Goal: Task Accomplishment & Management: Use online tool/utility

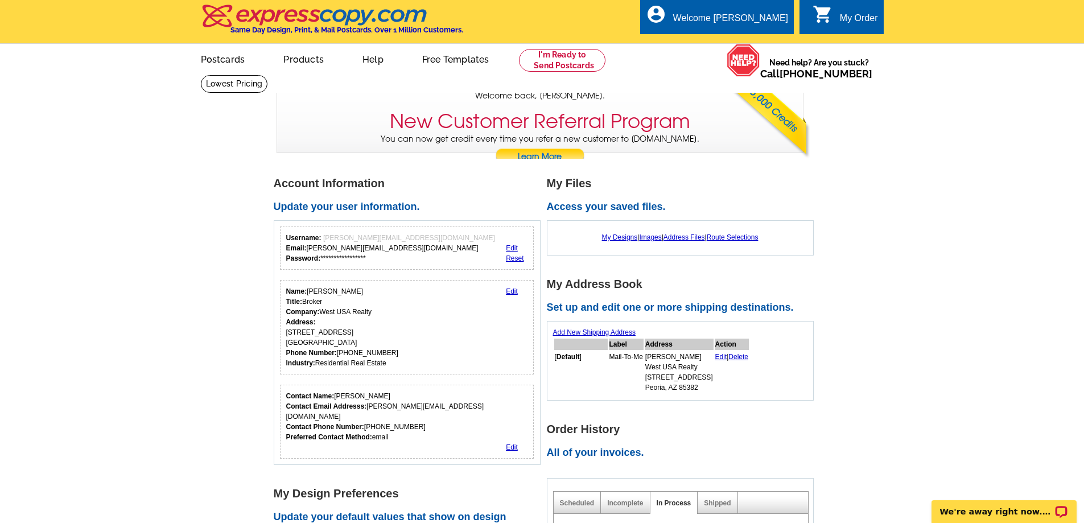
scroll to position [1, 0]
click at [606, 238] on link "My Designs" at bounding box center [620, 238] width 36 height 8
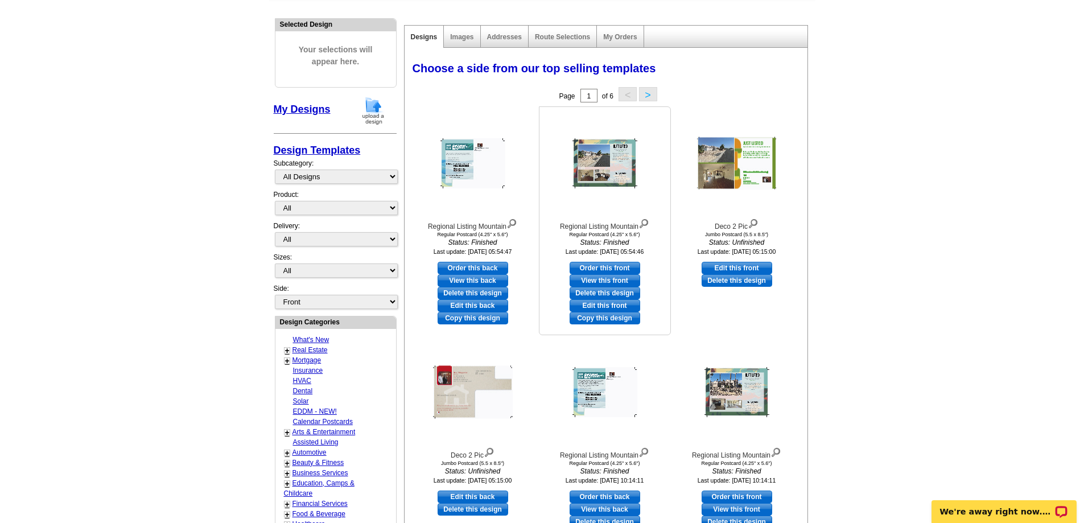
scroll to position [113, 0]
click at [607, 307] on link "Edit this front" at bounding box center [605, 305] width 71 height 13
select select "1"
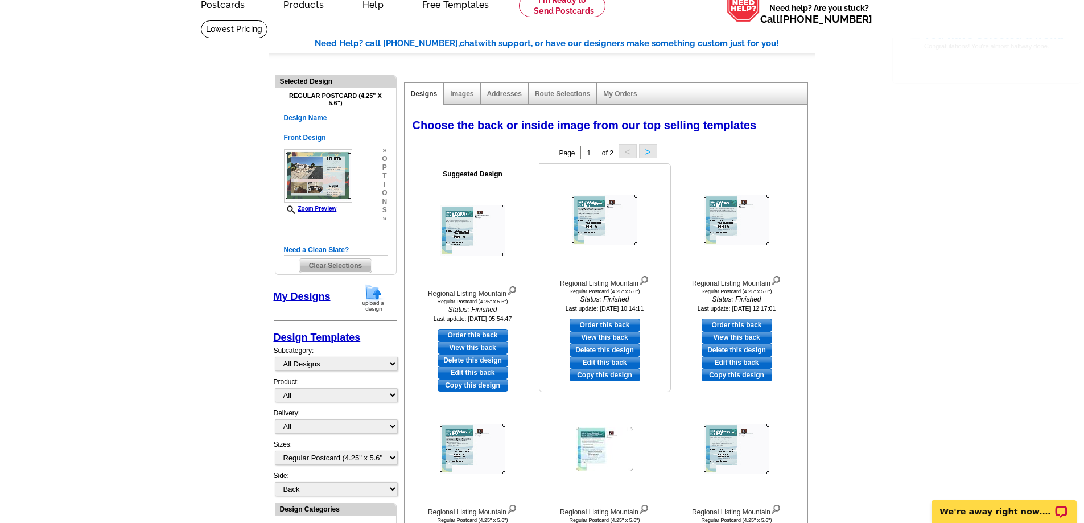
scroll to position [56, 0]
click at [493, 374] on link "Edit this back" at bounding box center [473, 372] width 71 height 13
select select "front"
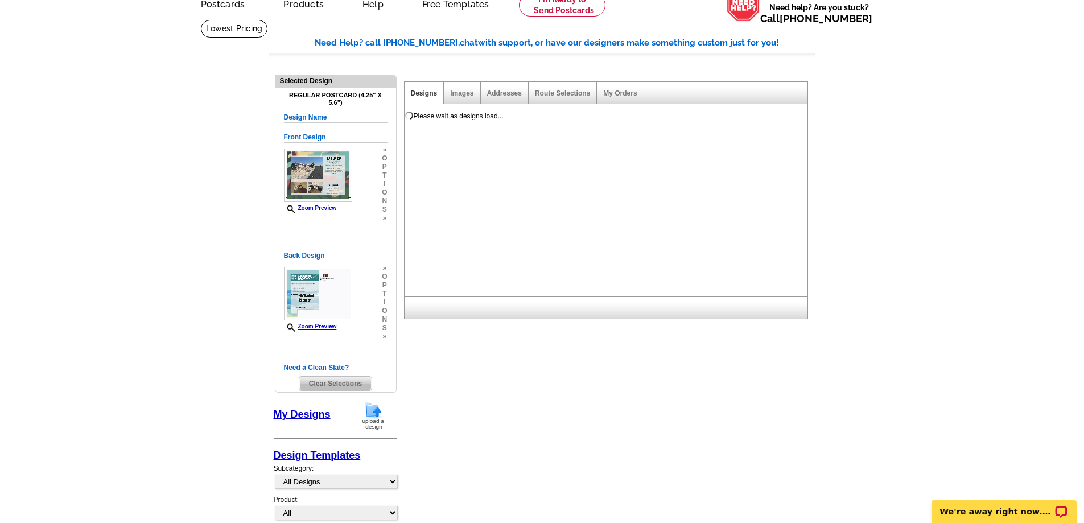
scroll to position [0, 0]
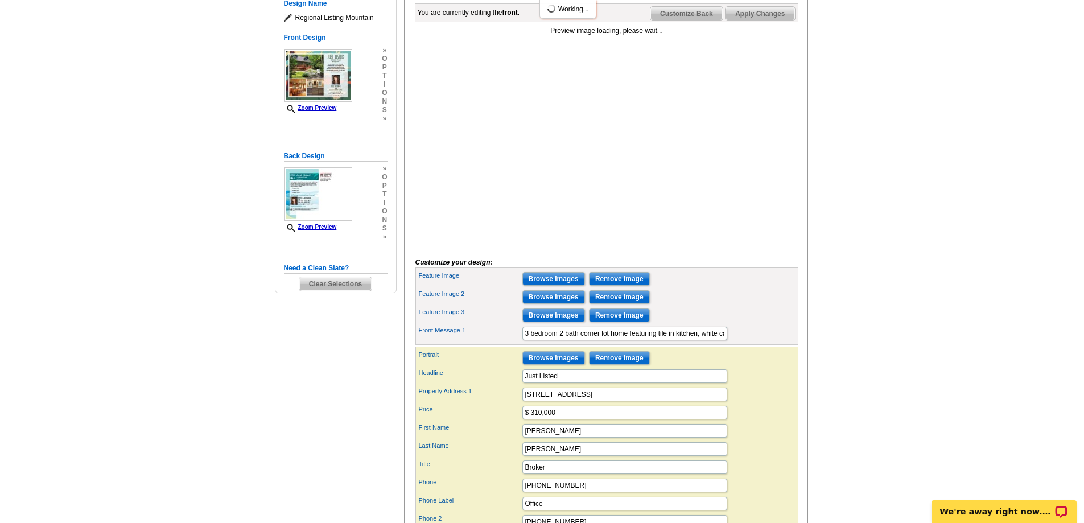
scroll to position [171, 0]
drag, startPoint x: 665, startPoint y: 413, endPoint x: 518, endPoint y: 414, distance: 147.4
click at [519, 403] on div "Property Address 1 13243 W SAGUARO LN, Surprise, AZ 85374" at bounding box center [607, 394] width 379 height 18
drag, startPoint x: 542, startPoint y: 433, endPoint x: 532, endPoint y: 434, distance: 9.7
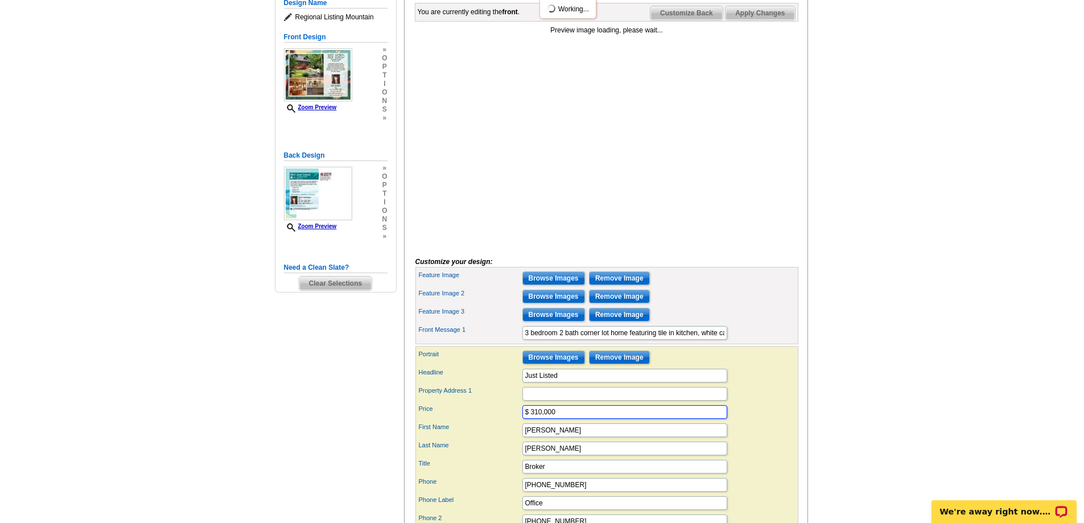
click at [532, 419] on input "$ 310,000" at bounding box center [625, 412] width 205 height 14
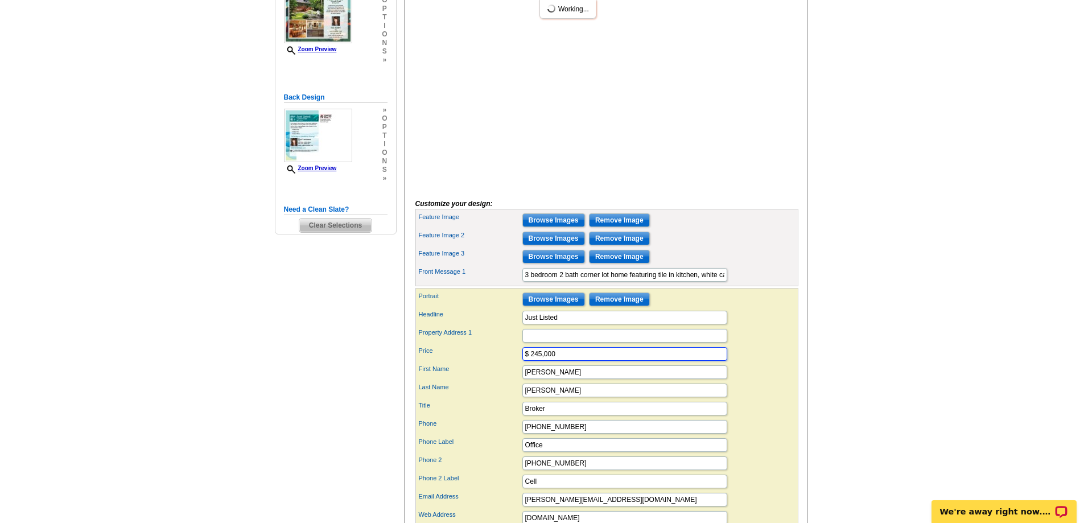
scroll to position [228, 0]
type input "$ 245,000"
click at [583, 400] on div "Last Name WAGGONER" at bounding box center [607, 391] width 379 height 18
click at [533, 343] on input "Property Address 1" at bounding box center [625, 337] width 205 height 14
paste input "[STREET_ADDRESS]"
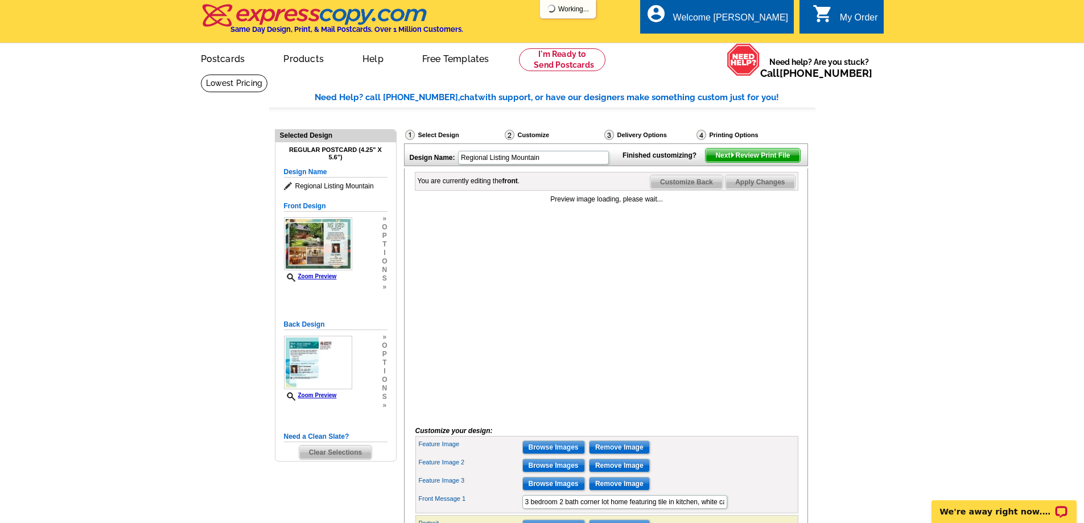
scroll to position [1, 0]
type input "[STREET_ADDRESS]"
click at [624, 455] on input "Remove Image" at bounding box center [619, 448] width 61 height 14
click at [631, 473] on input "Remove Image" at bounding box center [619, 466] width 61 height 14
click at [628, 491] on input "Remove Image" at bounding box center [619, 485] width 61 height 14
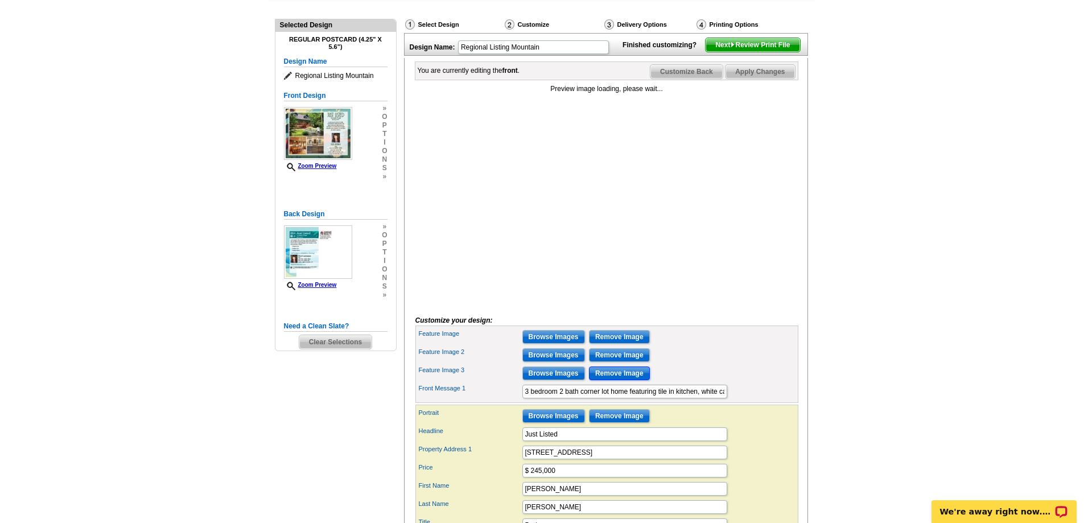
scroll to position [113, 0]
click at [565, 343] on input "Browse Images" at bounding box center [554, 337] width 63 height 14
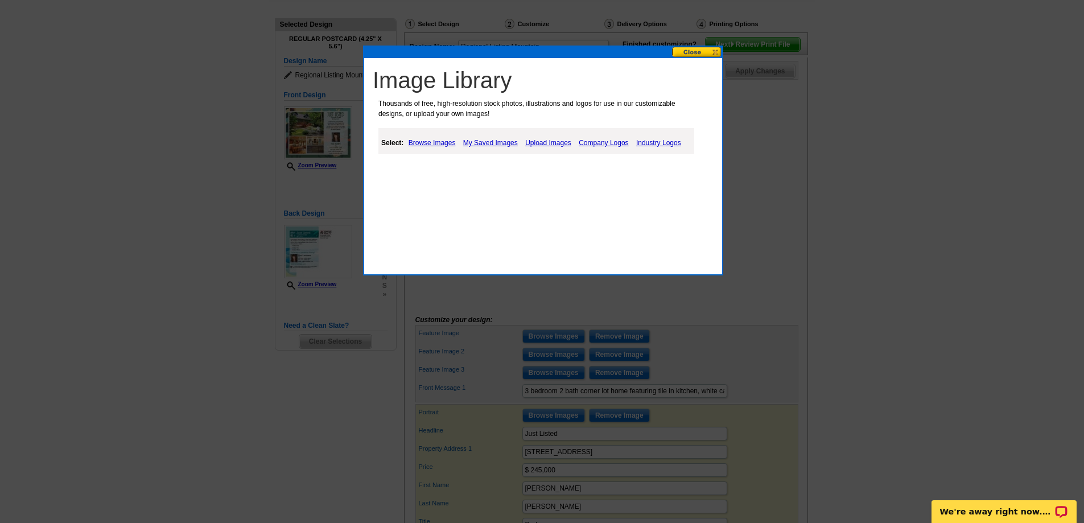
click at [560, 143] on link "Upload Images" at bounding box center [549, 143] width 52 height 14
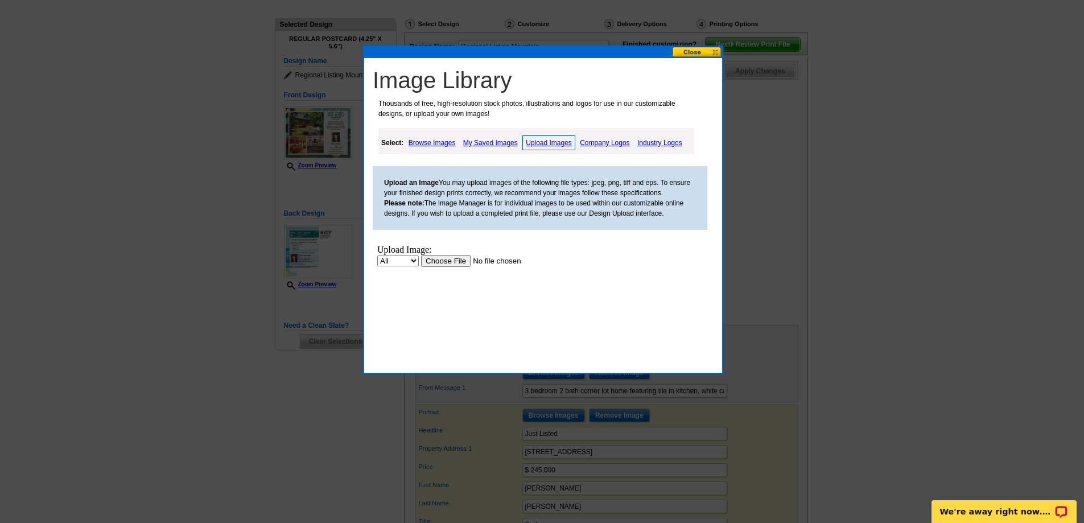
scroll to position [0, 0]
click at [456, 261] on input "file" at bounding box center [493, 261] width 144 height 12
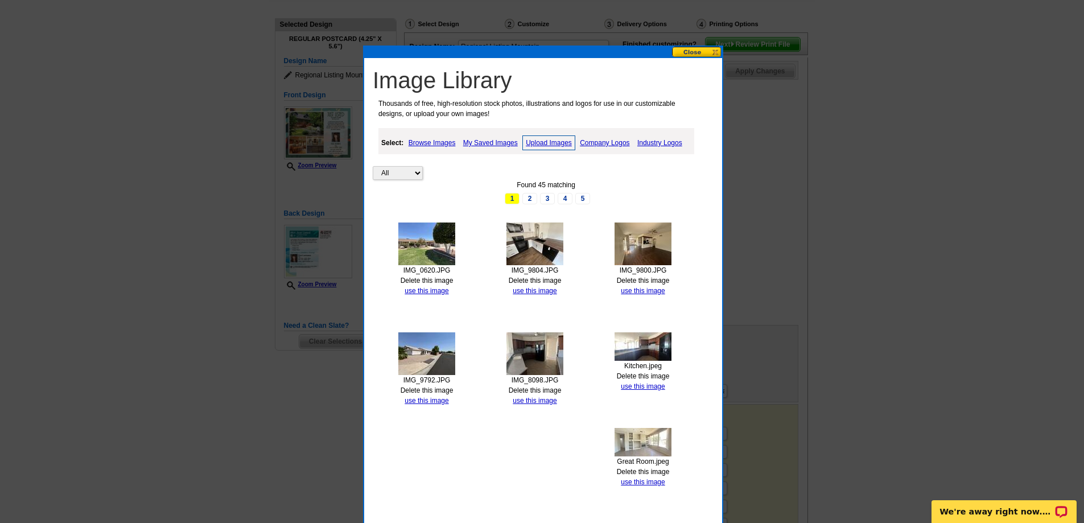
click at [545, 142] on link "Upload Images" at bounding box center [549, 142] width 53 height 15
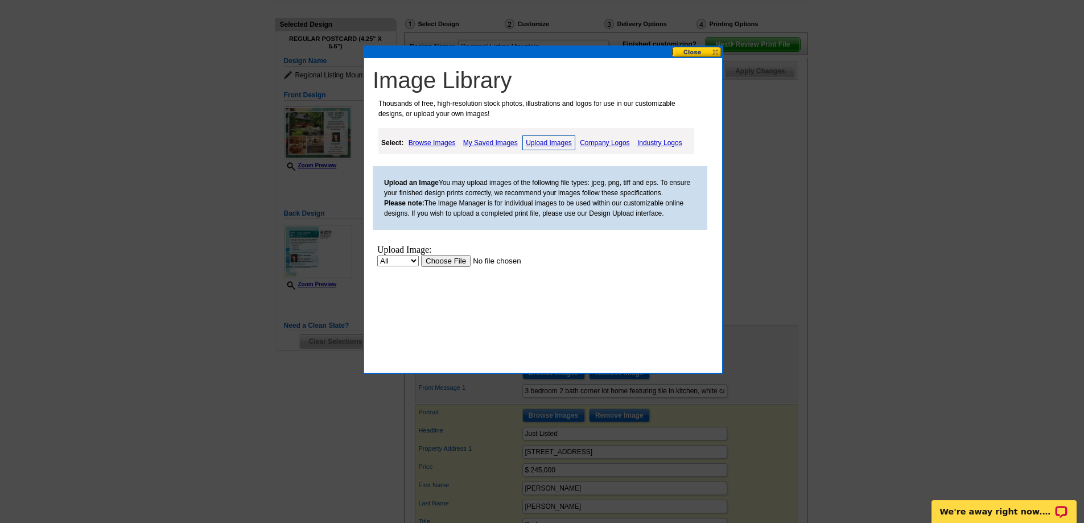
click at [449, 260] on input "file" at bounding box center [493, 261] width 144 height 12
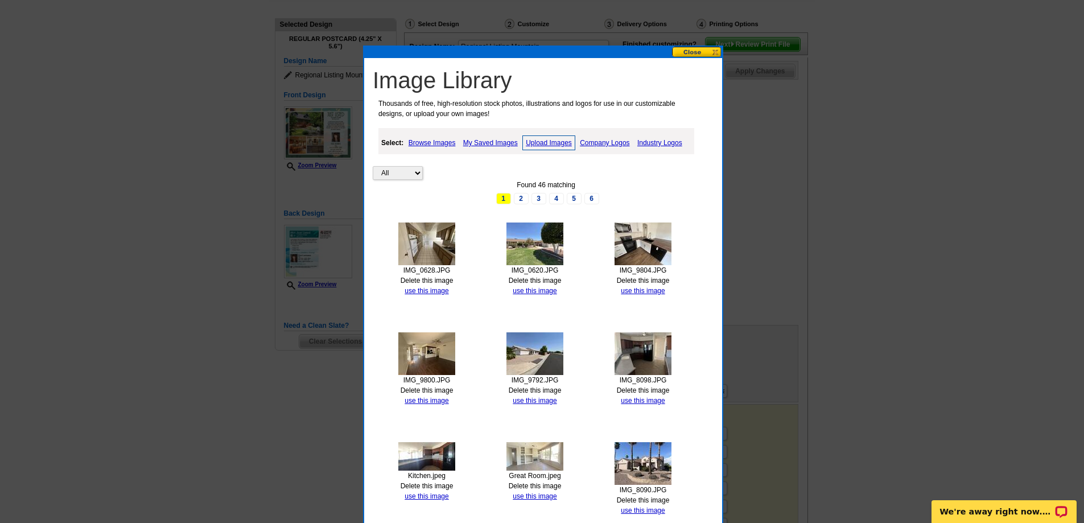
click at [541, 145] on link "Upload Images" at bounding box center [549, 142] width 53 height 15
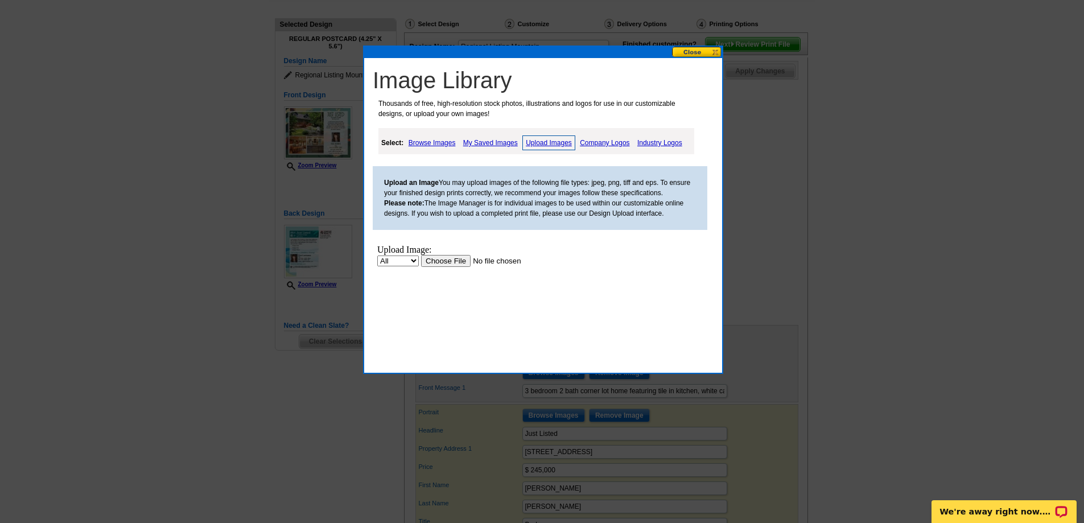
click at [445, 261] on input "file" at bounding box center [493, 261] width 144 height 12
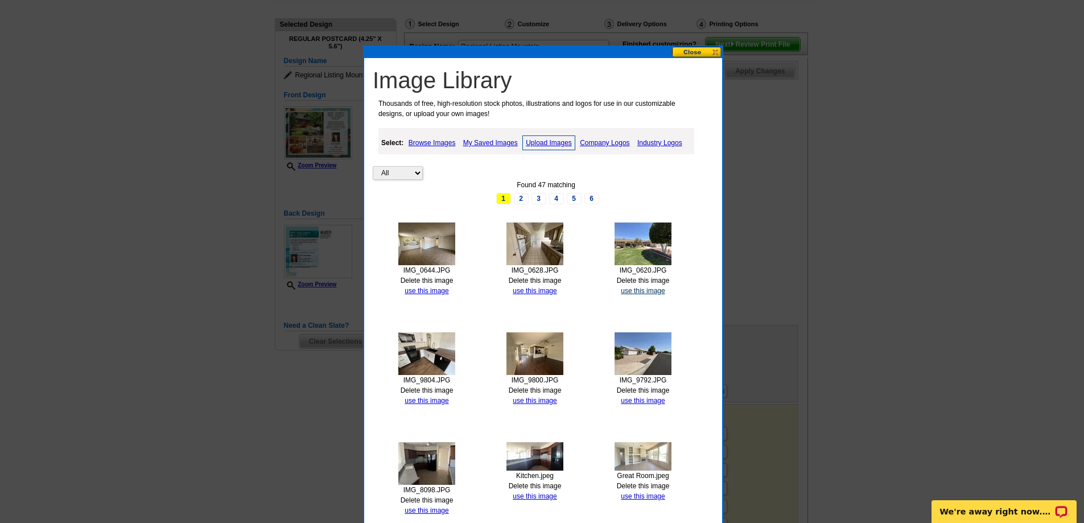
click at [637, 291] on link "use this image" at bounding box center [643, 291] width 44 height 8
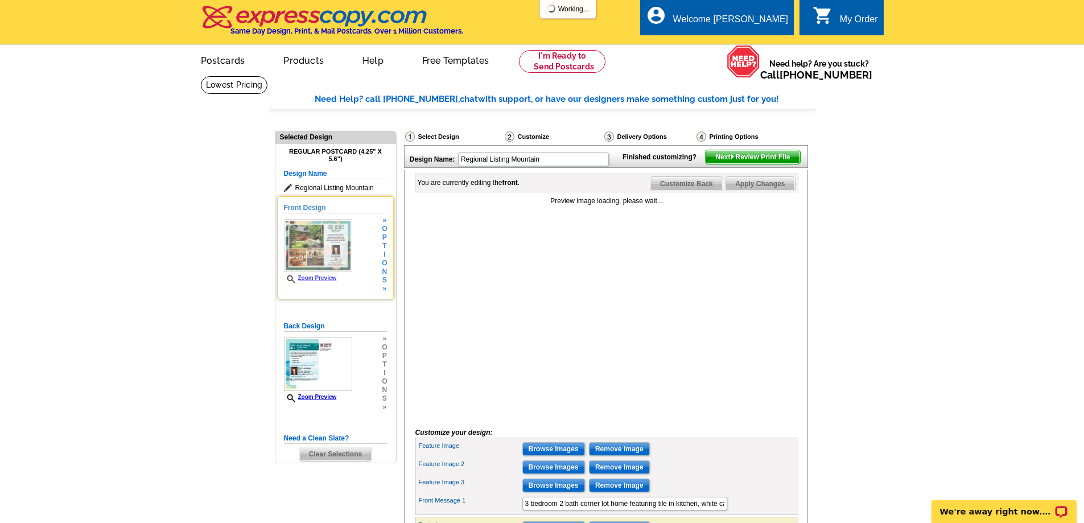
click at [334, 257] on img at bounding box center [318, 245] width 68 height 53
click at [348, 250] on img at bounding box center [318, 245] width 68 height 53
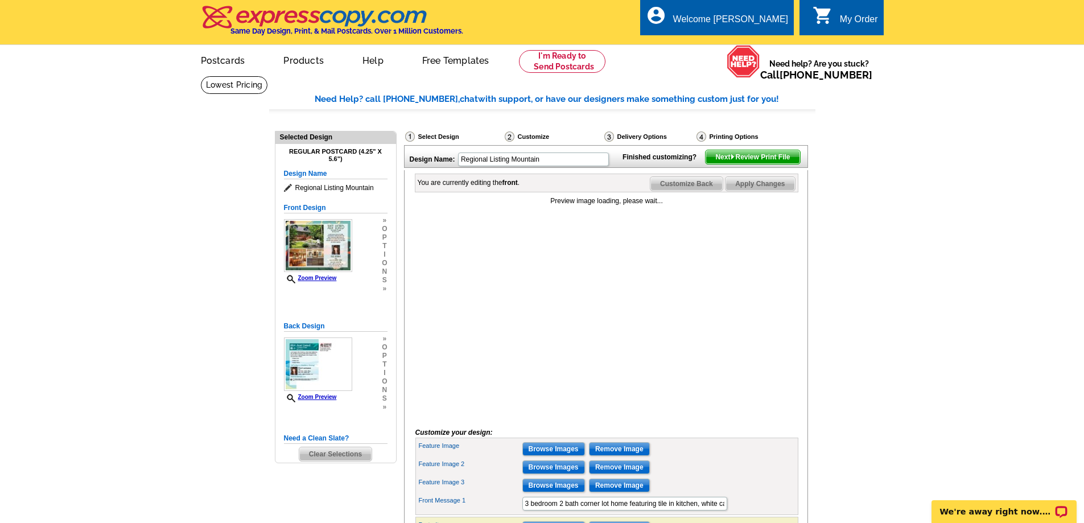
click at [554, 285] on div "Preview image loading, please wait..." at bounding box center [607, 306] width 383 height 221
click at [601, 206] on div "Preview image loading, please wait..." at bounding box center [607, 201] width 383 height 10
click at [331, 361] on img at bounding box center [318, 365] width 68 height 54
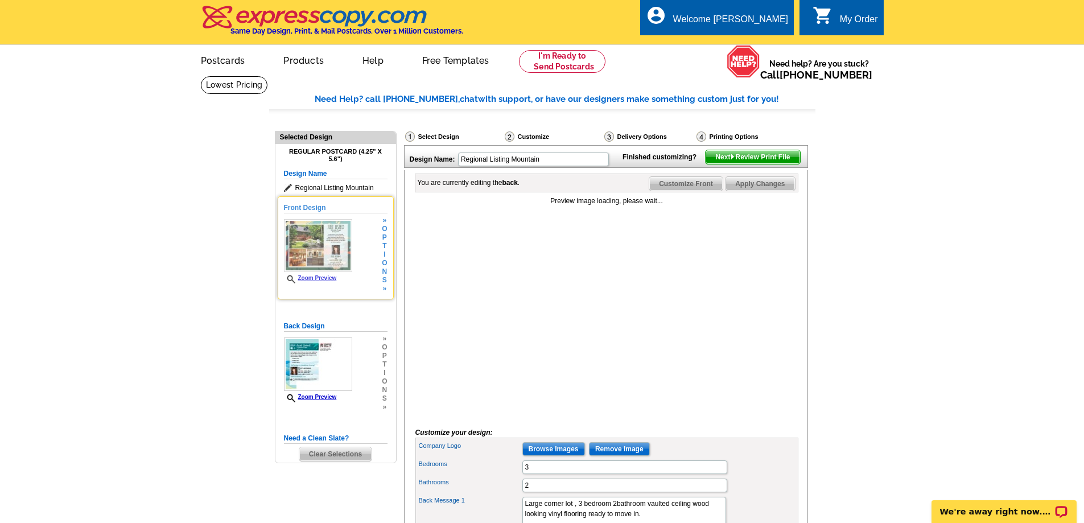
click at [323, 241] on img at bounding box center [318, 245] width 68 height 53
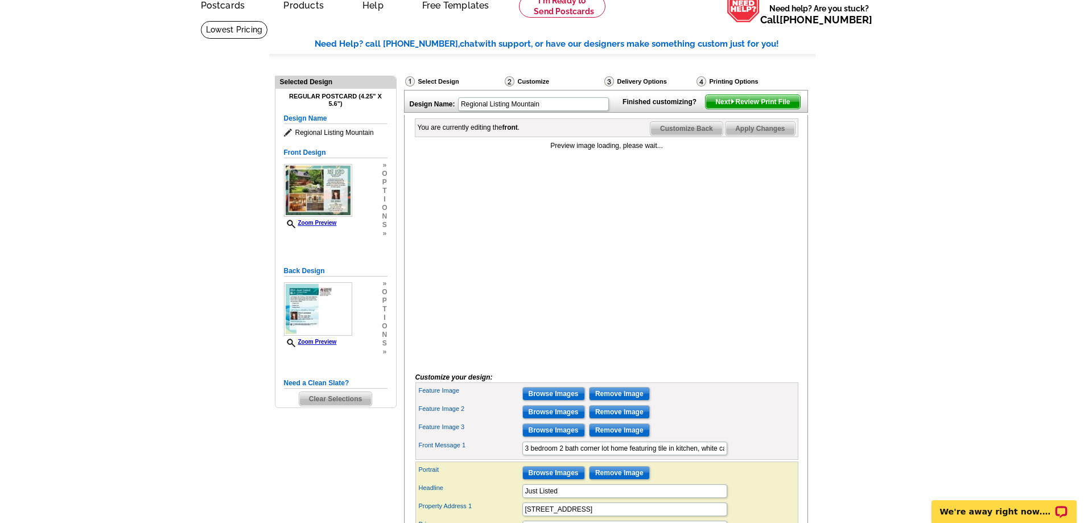
scroll to position [56, 0]
click at [615, 418] on input "Remove Image" at bounding box center [619, 412] width 61 height 14
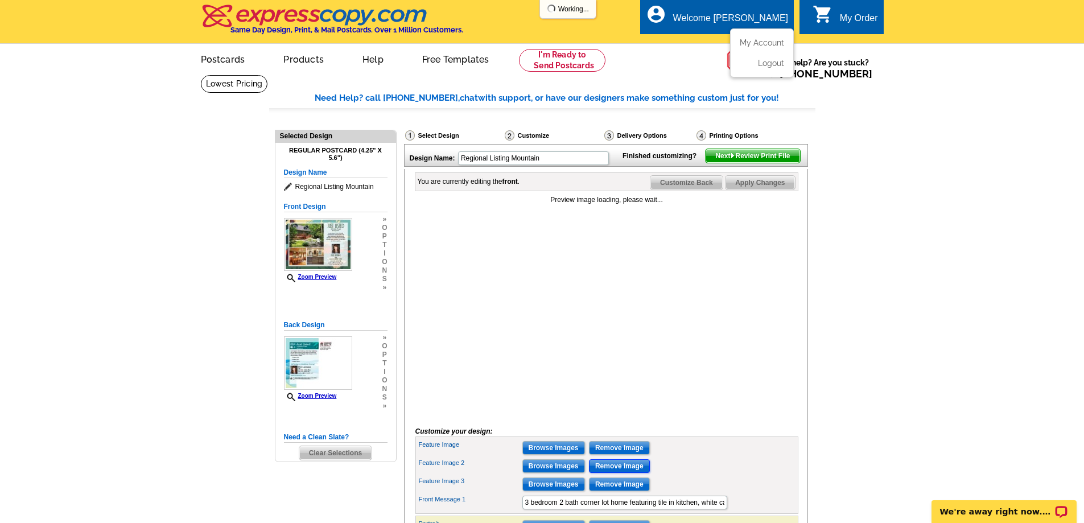
scroll to position [0, 0]
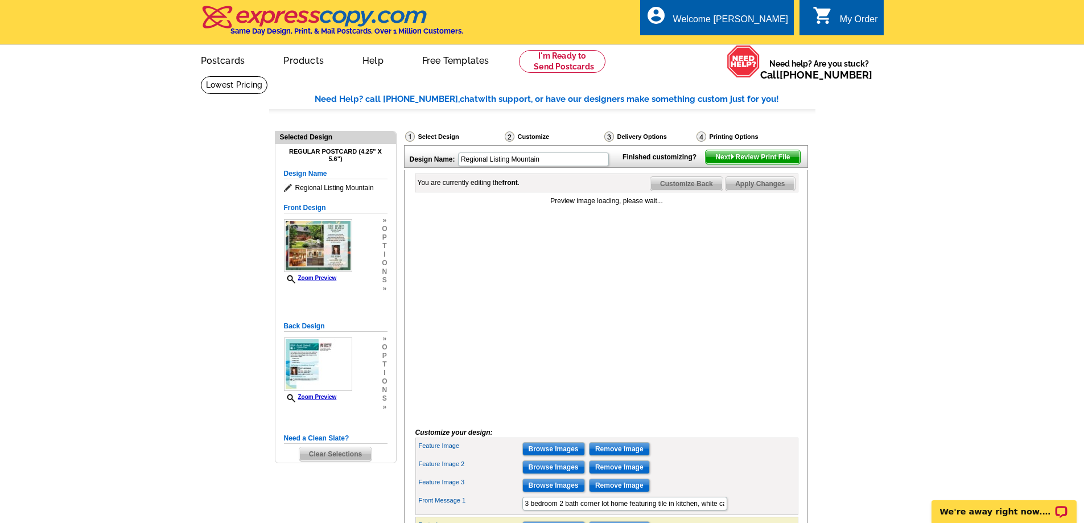
click at [590, 314] on div "Preview image loading, please wait..." at bounding box center [607, 306] width 383 height 221
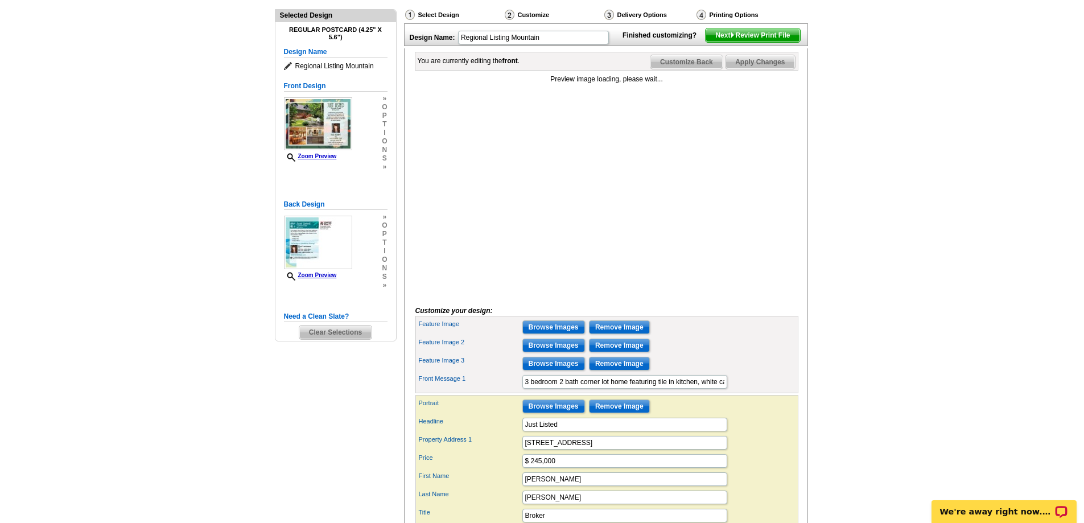
scroll to position [122, 0]
click at [330, 246] on img at bounding box center [318, 242] width 68 height 54
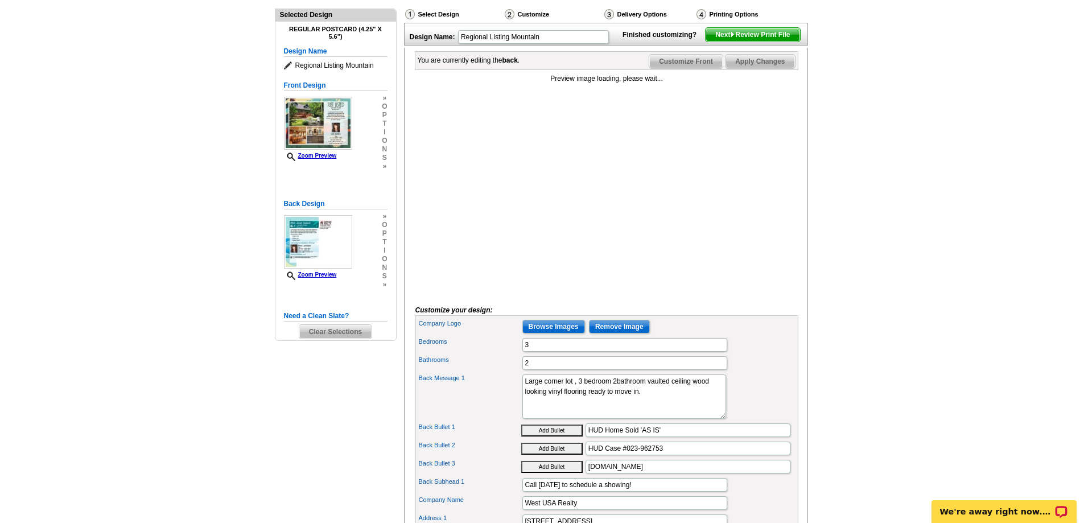
click at [616, 205] on div "Preview image loading, please wait..." at bounding box center [607, 183] width 383 height 221
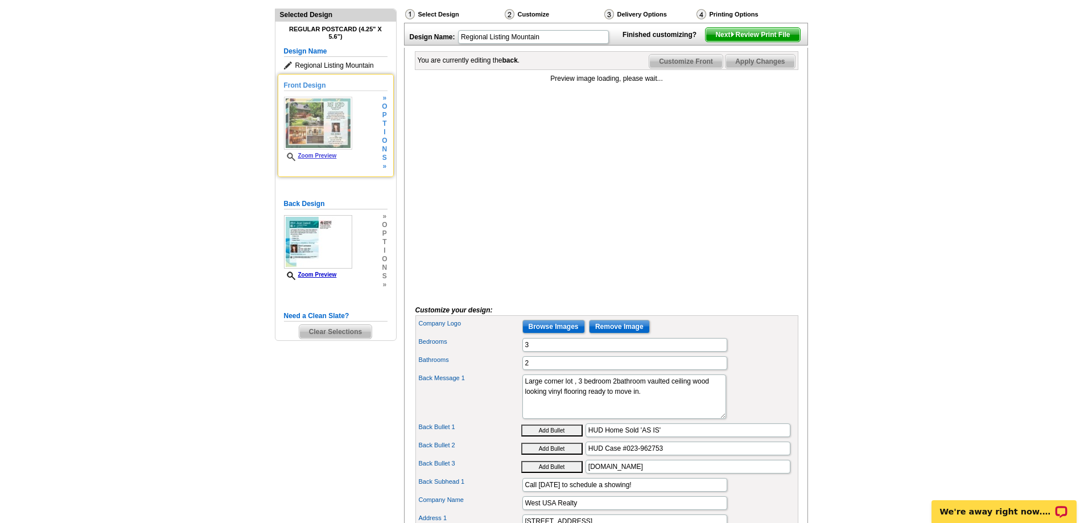
click at [308, 87] on h5 "Front Design" at bounding box center [336, 85] width 104 height 11
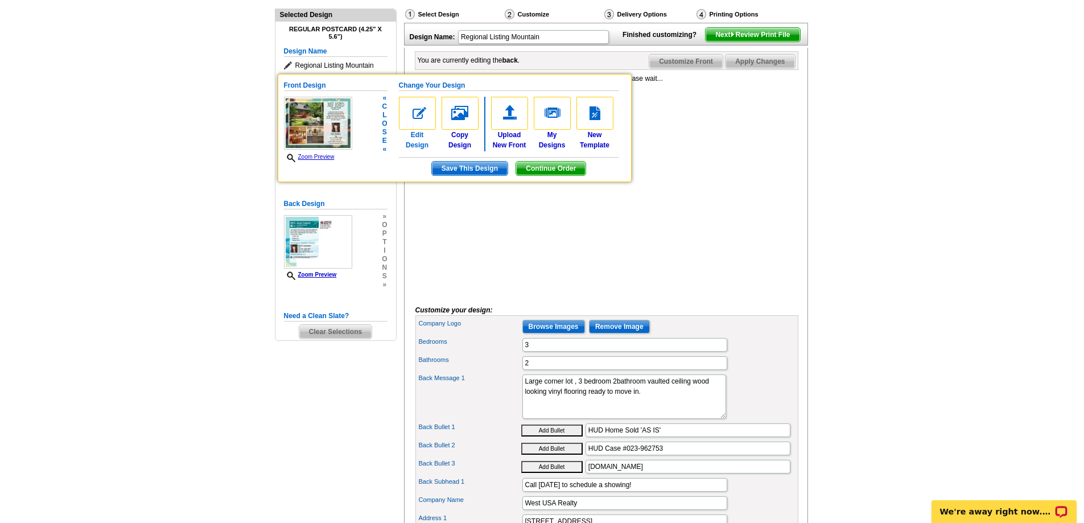
click at [415, 111] on img at bounding box center [417, 113] width 37 height 33
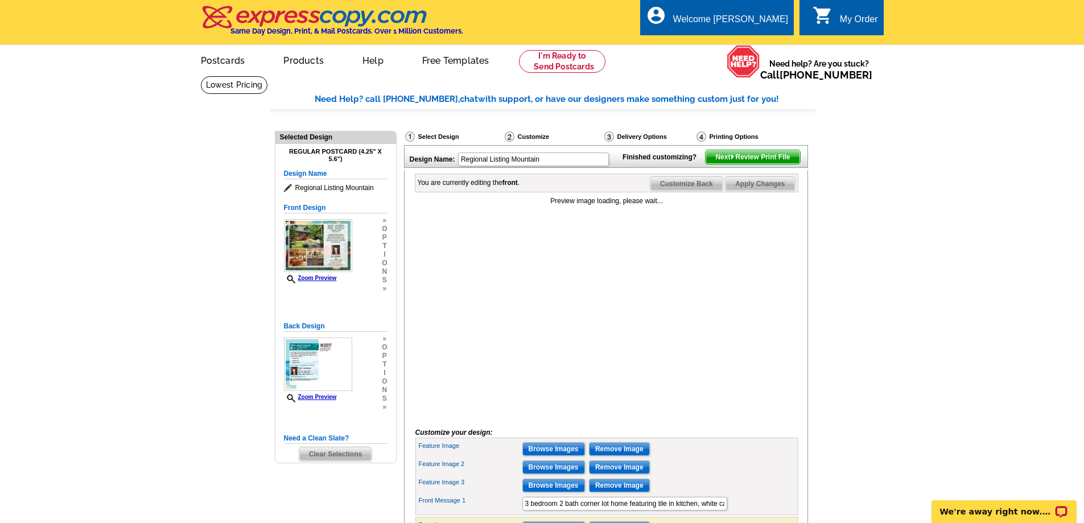
click at [575, 253] on div "Preview image loading, please wait..." at bounding box center [607, 306] width 383 height 221
click at [615, 206] on div "Preview image loading, please wait..." at bounding box center [607, 201] width 383 height 10
click at [641, 206] on div "Preview image loading, please wait..." at bounding box center [607, 201] width 383 height 10
click at [599, 312] on div "Preview image loading, please wait..." at bounding box center [607, 306] width 383 height 221
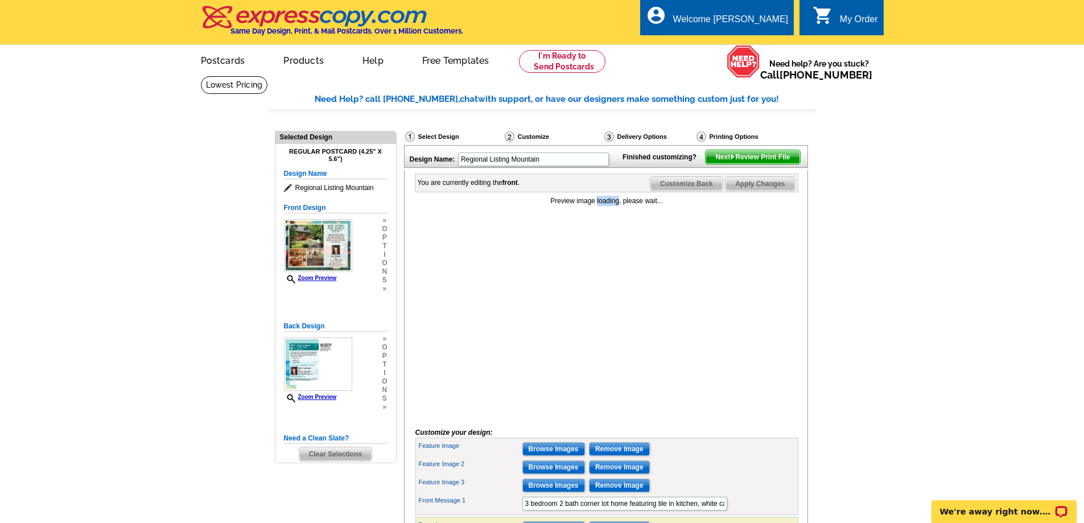
click at [601, 311] on div "Preview image loading, please wait..." at bounding box center [607, 306] width 383 height 221
click at [742, 164] on span "Next Review Print File" at bounding box center [753, 157] width 94 height 14
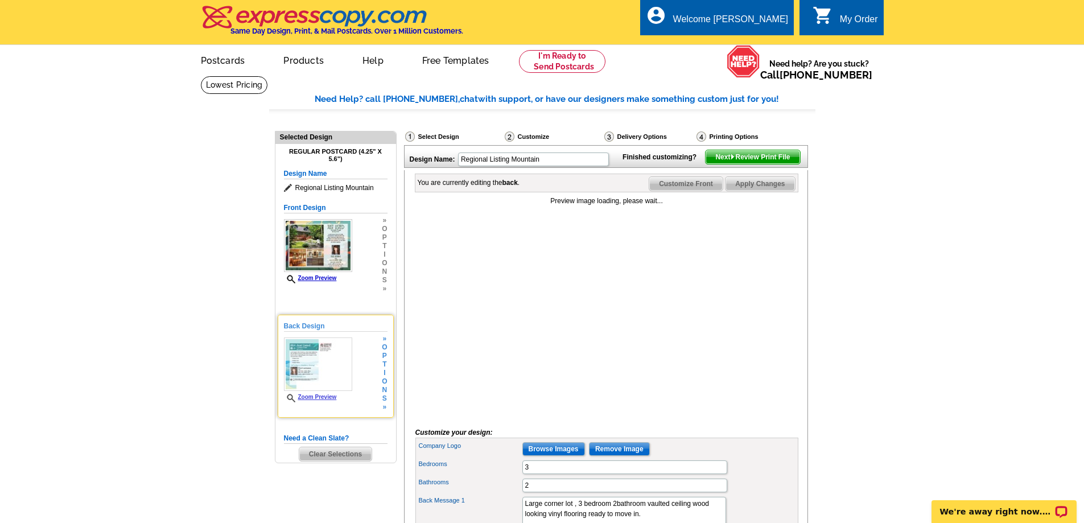
click at [326, 361] on img at bounding box center [318, 365] width 68 height 54
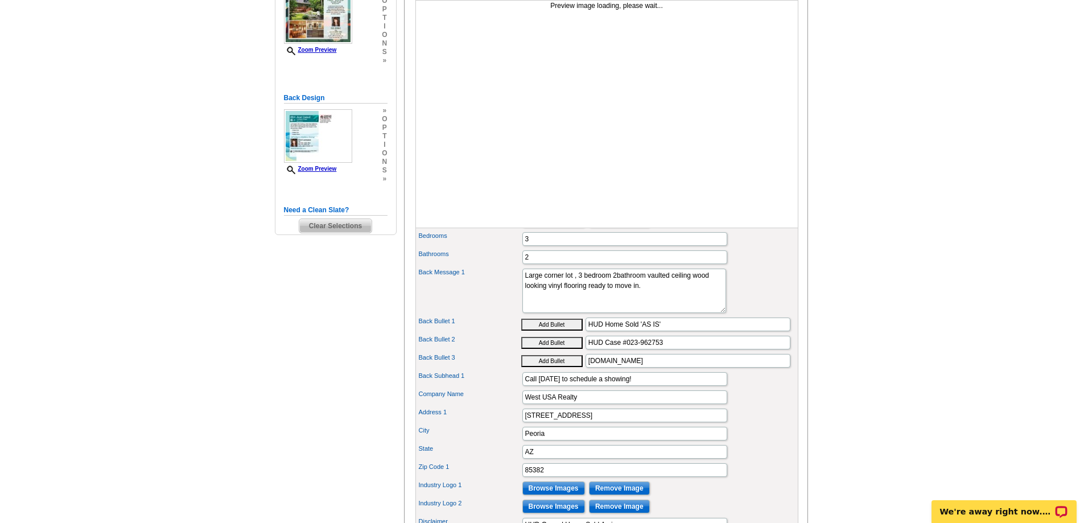
scroll to position [228, 0]
drag, startPoint x: 667, startPoint y: 363, endPoint x: 627, endPoint y: 368, distance: 40.7
click at [627, 350] on input "HUD Case #023-962753" at bounding box center [688, 343] width 205 height 14
paste input "233722"
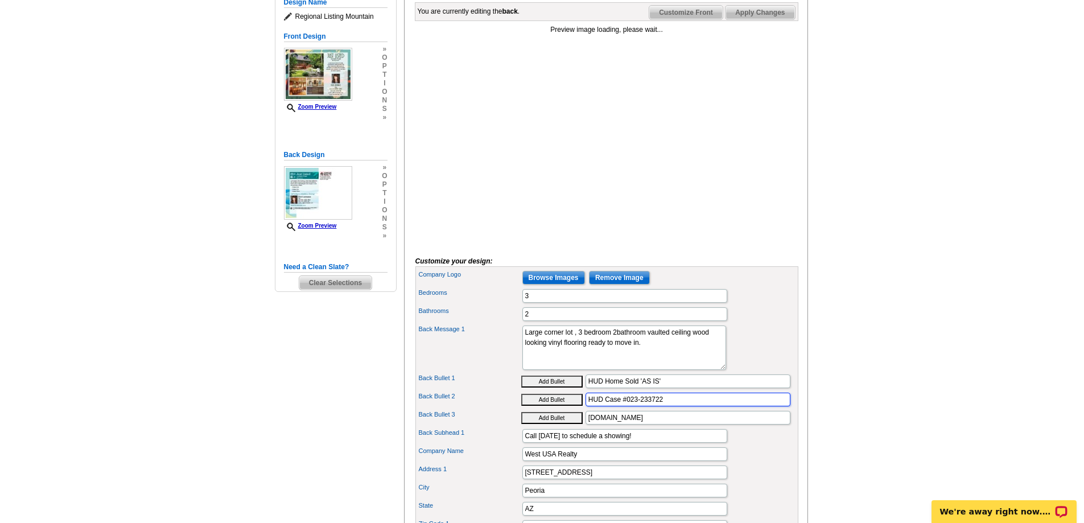
scroll to position [171, 0]
type input "HUD Case #023-233722"
drag, startPoint x: 622, startPoint y: 364, endPoint x: 524, endPoint y: 351, distance: 99.3
click at [524, 351] on textarea "Large corner lot , 3 bedroom 2bathroom vaulted ceiling wood looking vinyl floor…" at bounding box center [625, 348] width 204 height 44
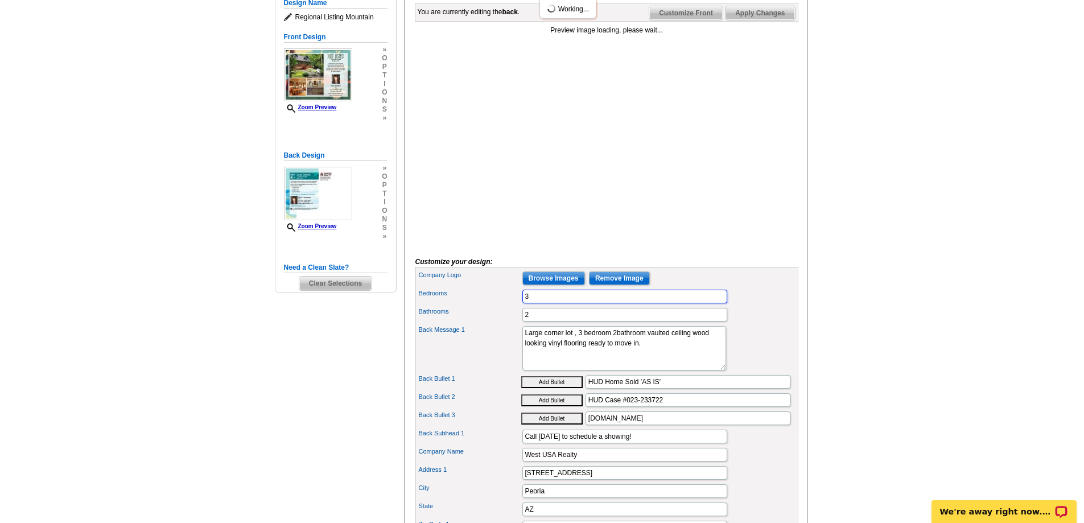
click at [523, 303] on input "3" at bounding box center [625, 297] width 205 height 14
type input "2"
drag, startPoint x: 671, startPoint y: 369, endPoint x: 524, endPoint y: 354, distance: 148.2
click at [524, 354] on textarea "Large corner lot , 3 bedroom 2bathroom vaulted ceiling wood looking vinyl floor…" at bounding box center [625, 348] width 204 height 44
paste textarea "Community Features: Biking/Walking Path; Clubhouse/Rec Room; Comm Tennis Court(…"
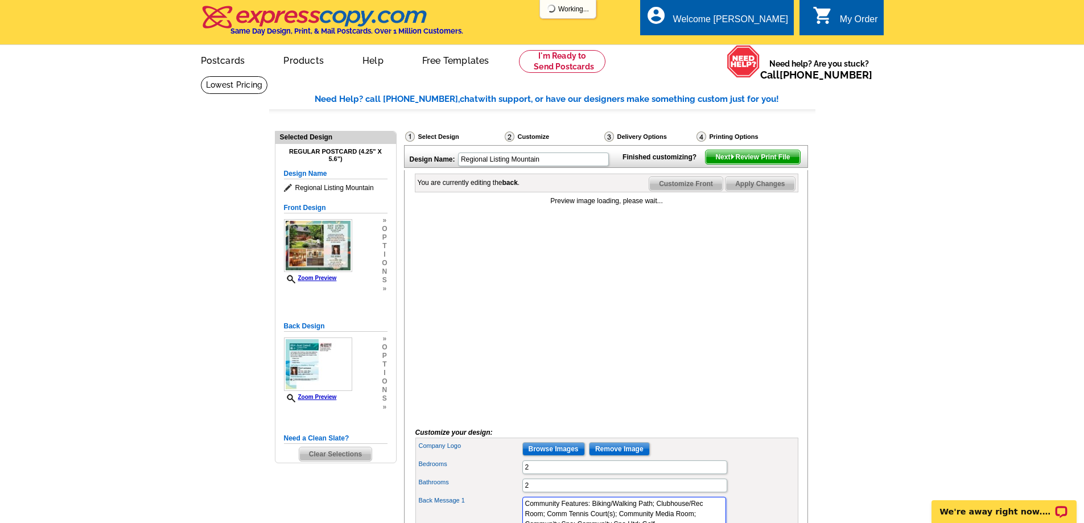
type textarea "Community Features: Biking/Walking Path; Clubhouse/Rec Room; Comm Tennis Court(…"
click at [594, 310] on div "Preview image loading, please wait..." at bounding box center [607, 306] width 383 height 221
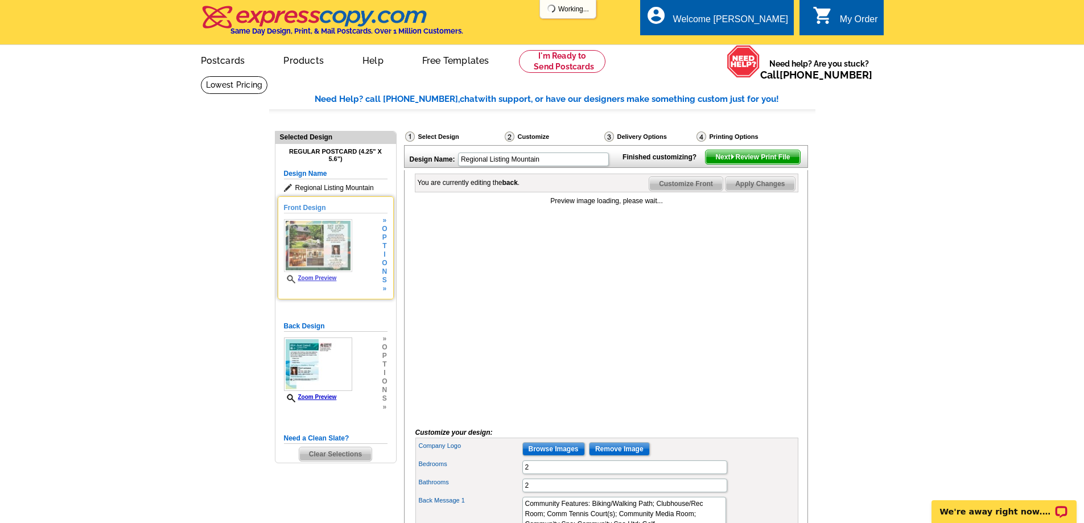
click at [336, 245] on img at bounding box center [318, 245] width 68 height 53
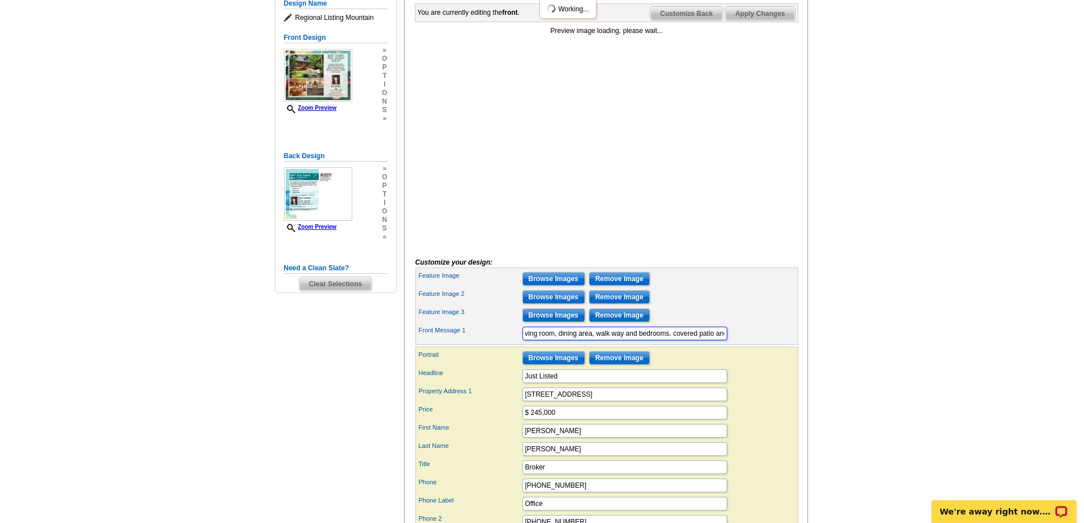
scroll to position [0, 327]
drag, startPoint x: 525, startPoint y: 352, endPoint x: 738, endPoint y: 359, distance: 212.4
click at [738, 343] on div "Front Message 1 3 bedroom 2 bath corner lot home featuring tile in kitchen, whi…" at bounding box center [607, 333] width 379 height 18
paste input "2-bedroom 2 bath home with living room, dining area, kitchen with tile counter …"
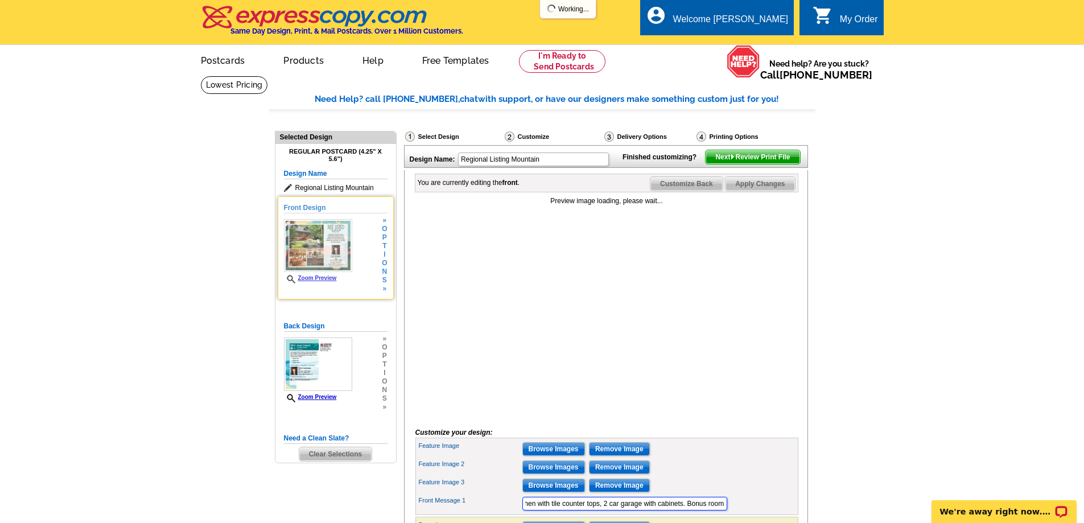
type input "2-bedroom 2 bath home with living room, dining area, kitchen with tile counter …"
click at [385, 257] on span "i" at bounding box center [384, 254] width 5 height 9
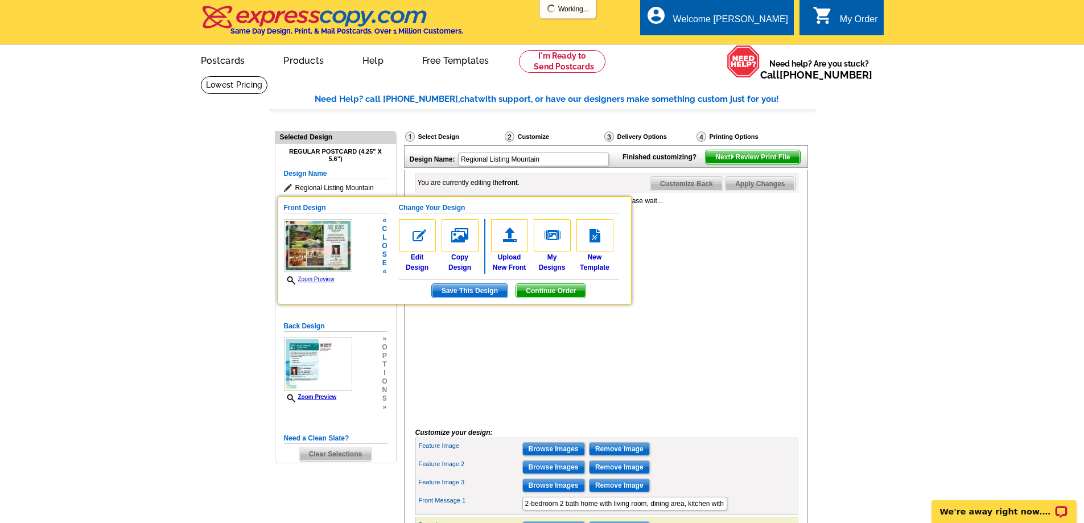
click at [557, 290] on span "Continue Order" at bounding box center [550, 291] width 69 height 14
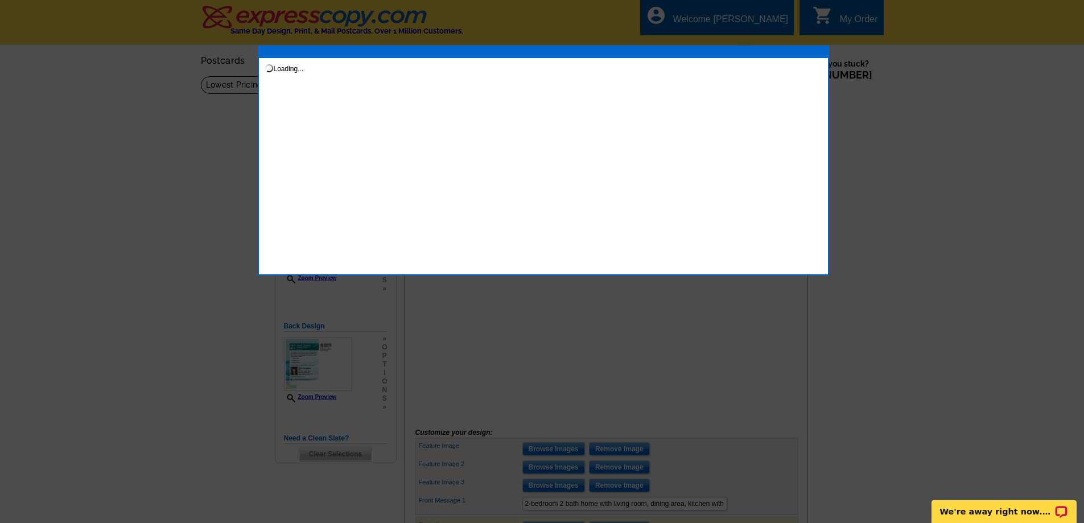
click at [813, 56] on div at bounding box center [543, 52] width 569 height 11
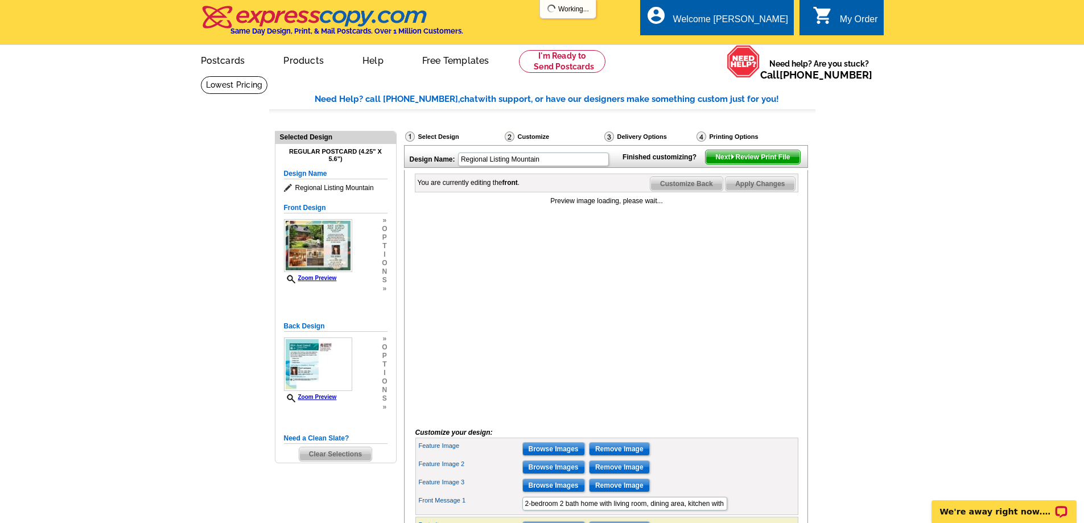
click at [603, 272] on div "Preview image loading, please wait..." at bounding box center [607, 306] width 383 height 221
click at [607, 206] on div "Preview image loading, please wait..." at bounding box center [607, 201] width 383 height 10
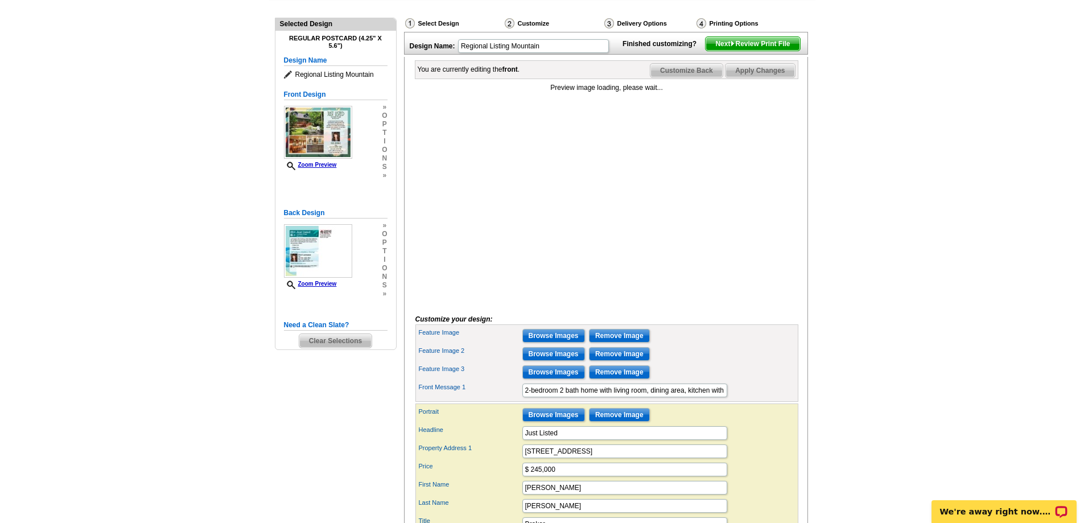
scroll to position [114, 0]
click at [621, 379] on input "Remove Image" at bounding box center [619, 372] width 61 height 14
click at [567, 342] on input "Browse Images" at bounding box center [554, 335] width 63 height 14
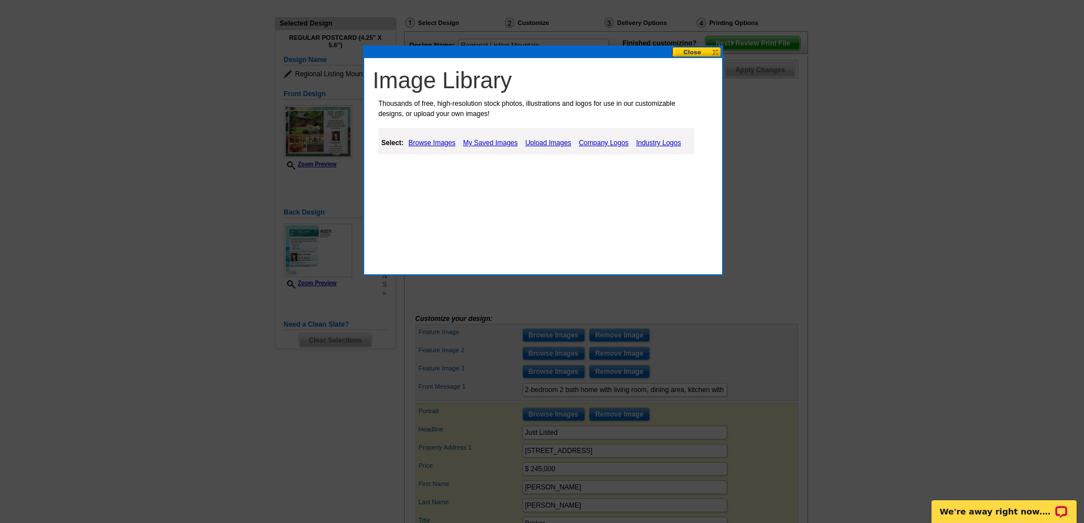
click at [504, 143] on link "My Saved Images" at bounding box center [490, 143] width 60 height 14
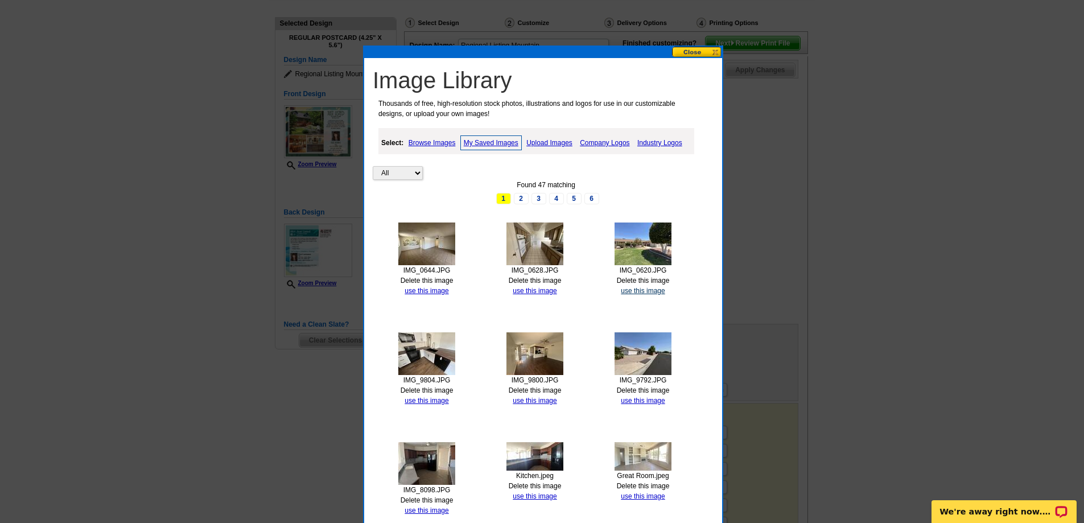
click at [655, 289] on link "use this image" at bounding box center [643, 291] width 44 height 8
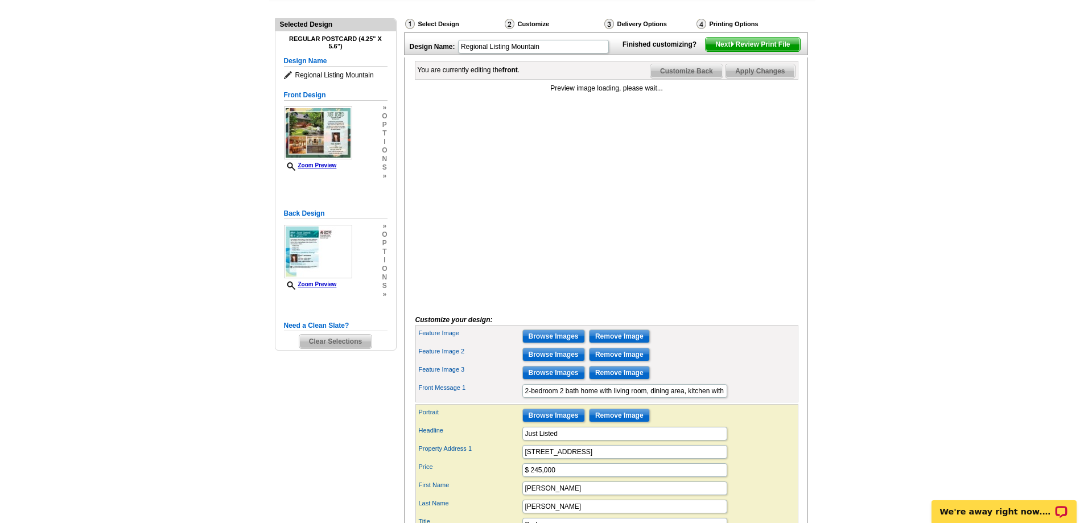
scroll to position [113, 0]
click at [560, 361] on input "Browse Images" at bounding box center [554, 354] width 63 height 14
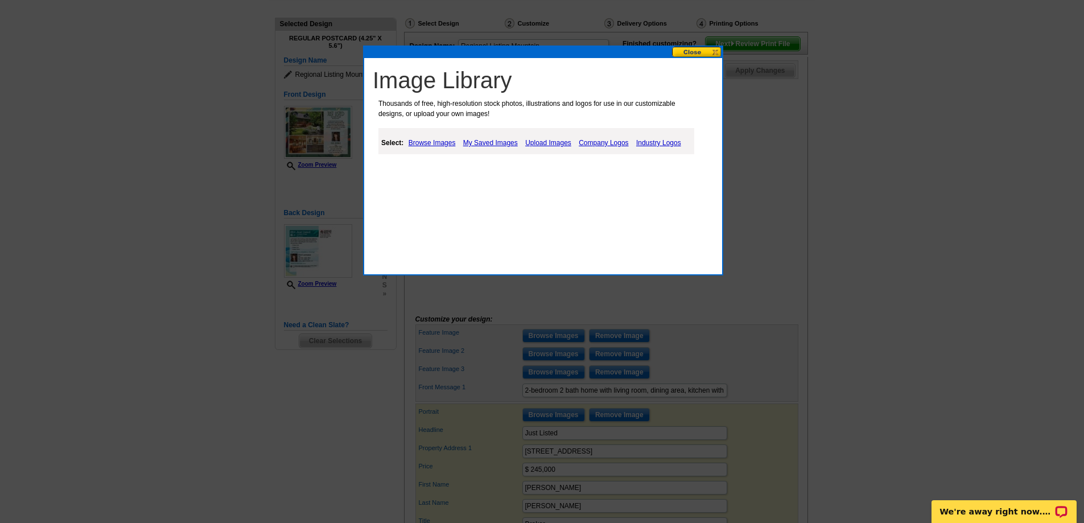
click at [501, 142] on link "My Saved Images" at bounding box center [490, 143] width 60 height 14
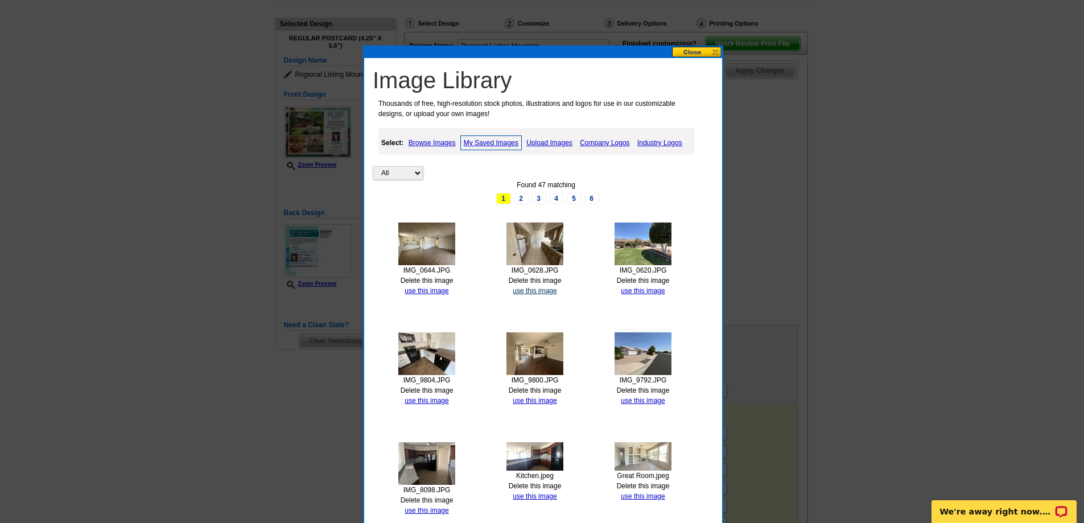
click at [540, 290] on link "use this image" at bounding box center [535, 291] width 44 height 8
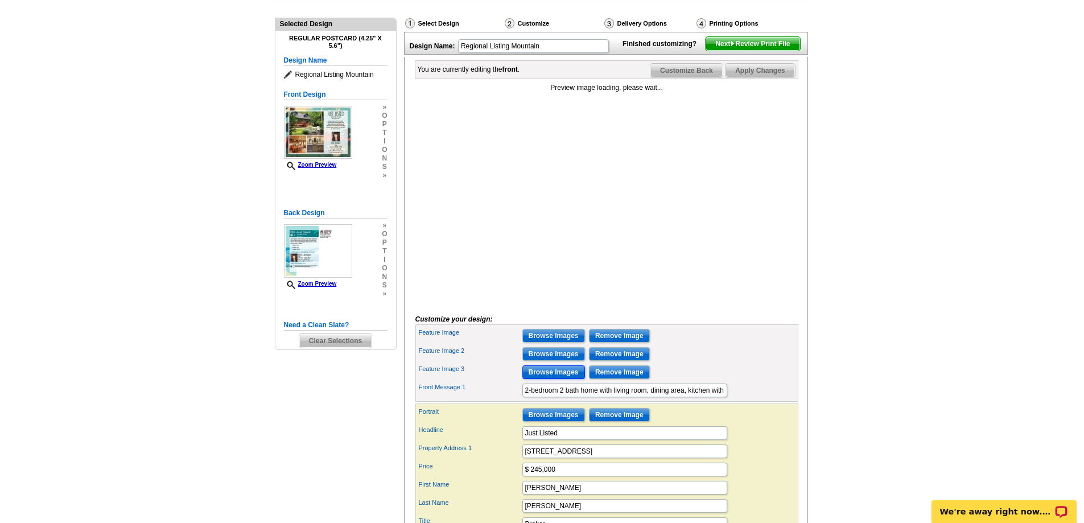
click at [564, 379] on input "Browse Images" at bounding box center [554, 372] width 63 height 14
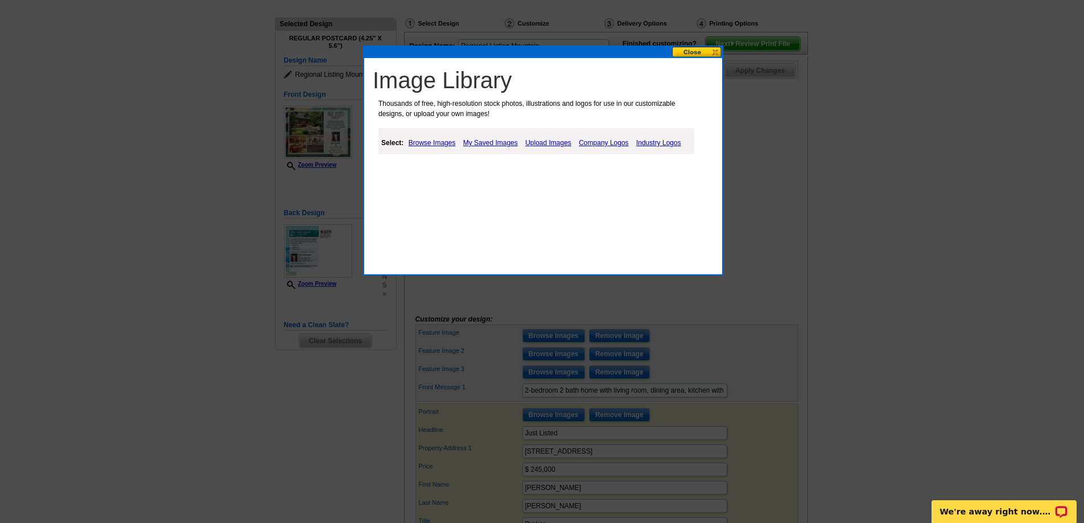
click at [495, 144] on link "My Saved Images" at bounding box center [490, 143] width 60 height 14
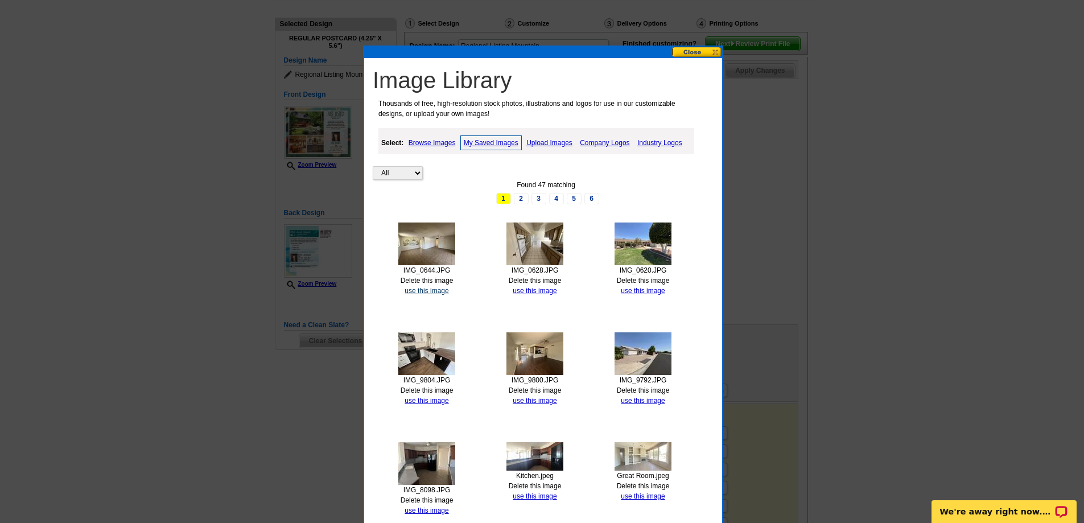
click at [440, 290] on link "use this image" at bounding box center [427, 291] width 44 height 8
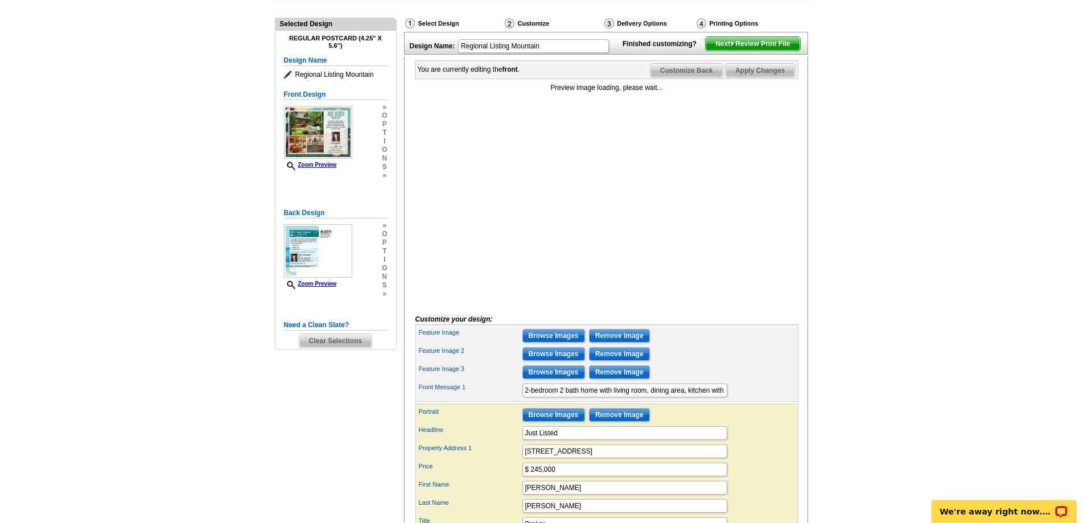
scroll to position [0, 0]
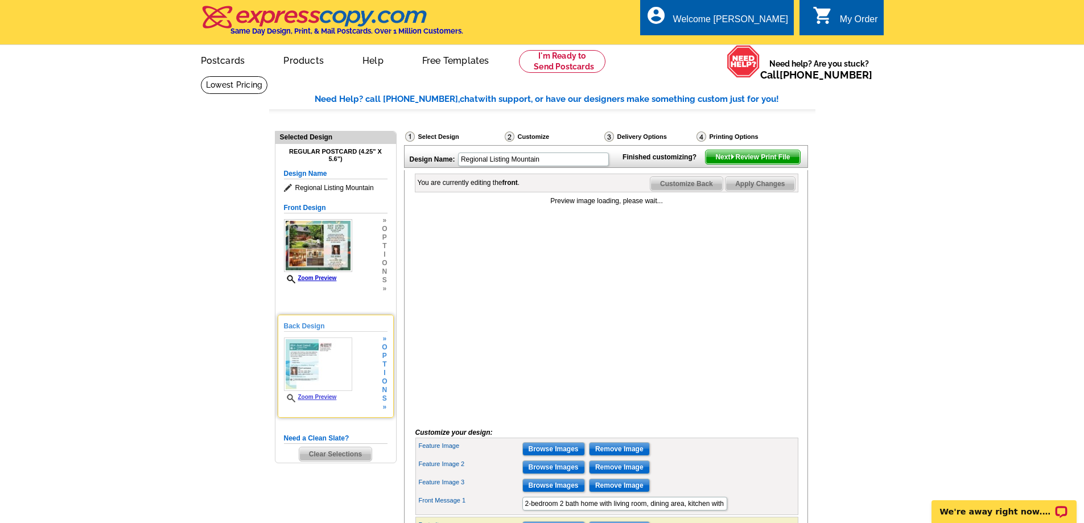
click at [332, 361] on img at bounding box center [318, 365] width 68 height 54
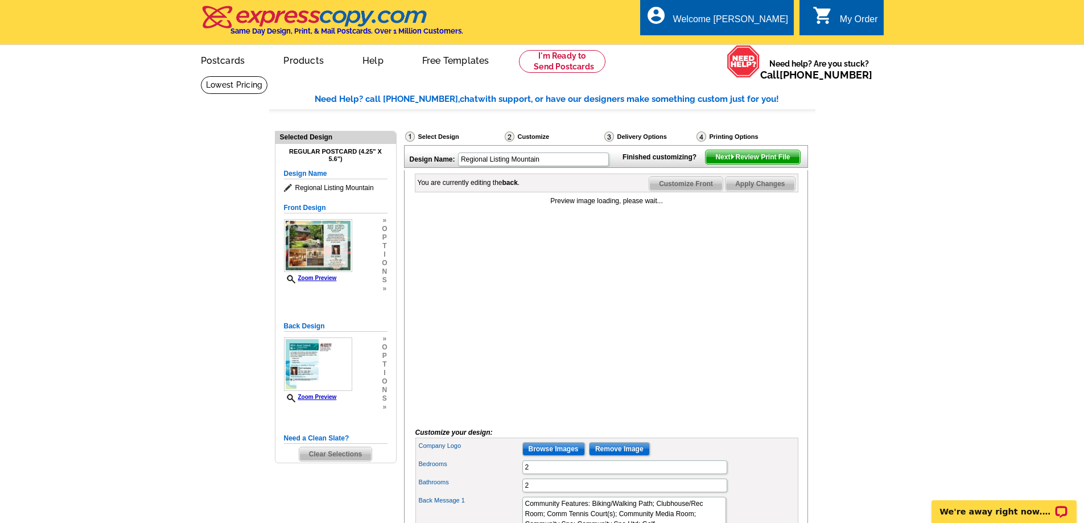
click at [758, 164] on span "Next Review Print File" at bounding box center [753, 157] width 94 height 14
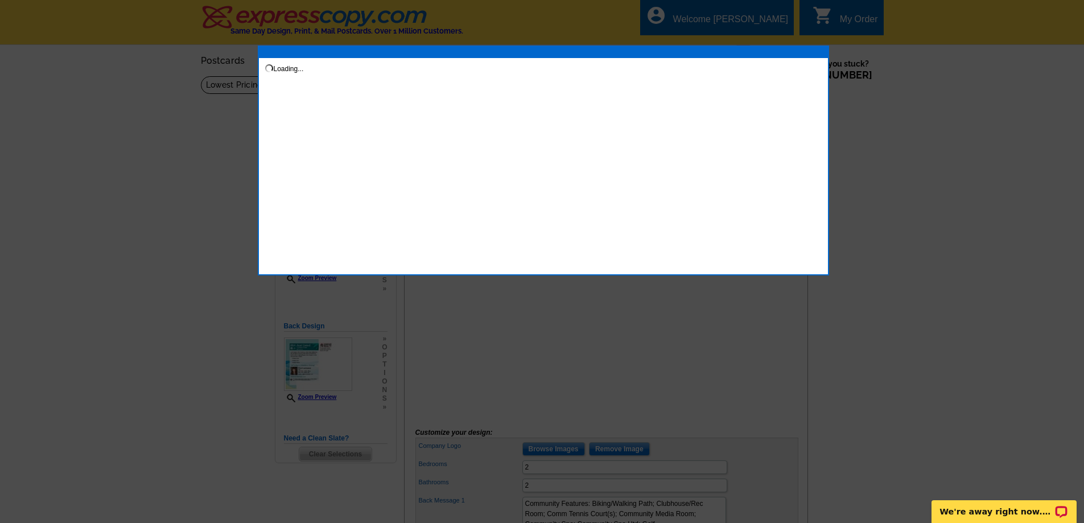
click at [697, 91] on div "Loading..." at bounding box center [543, 161] width 571 height 230
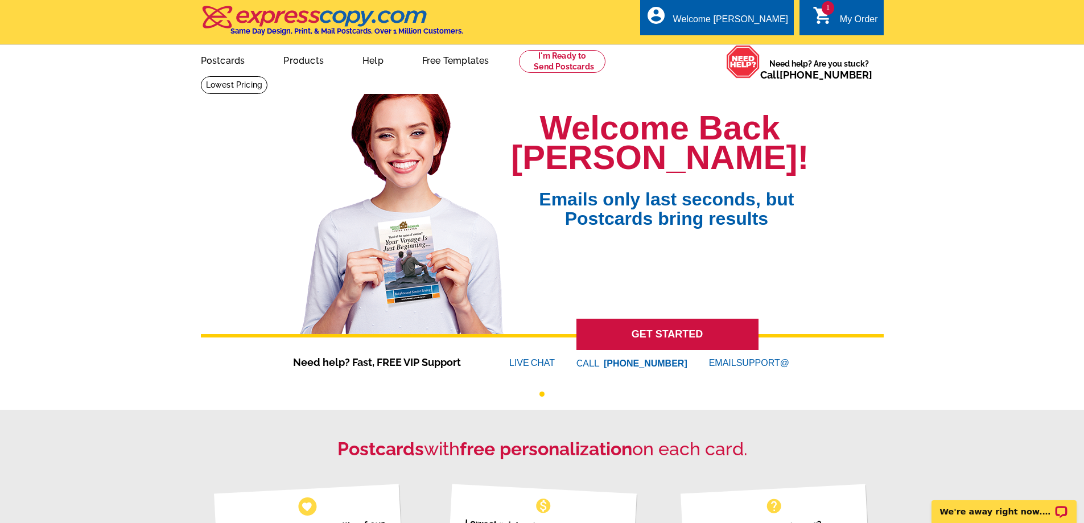
click at [826, 18] on icon "shopping_cart" at bounding box center [823, 15] width 20 height 20
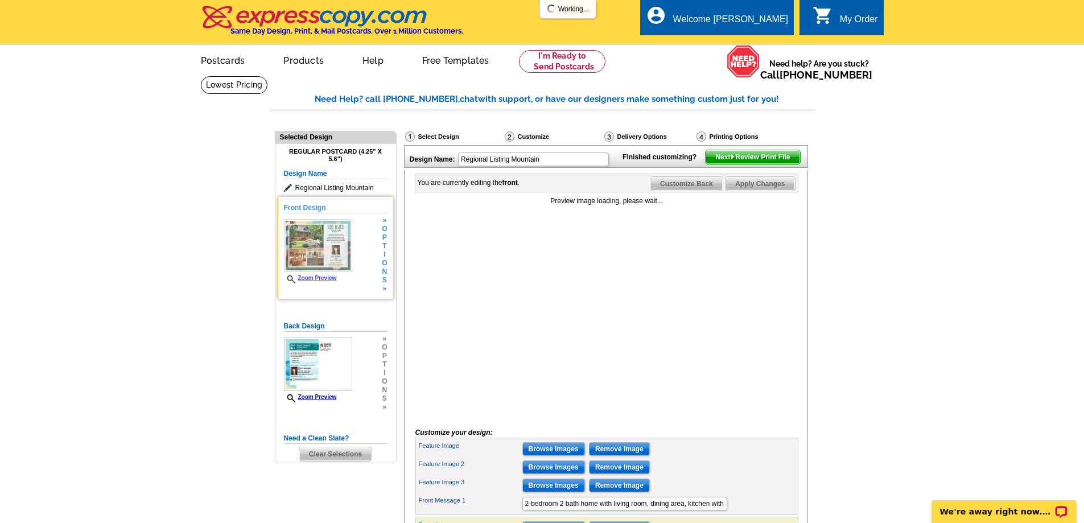
click at [312, 278] on link "Zoom Preview" at bounding box center [310, 278] width 53 height 6
click at [292, 279] on icon at bounding box center [292, 279] width 11 height 9
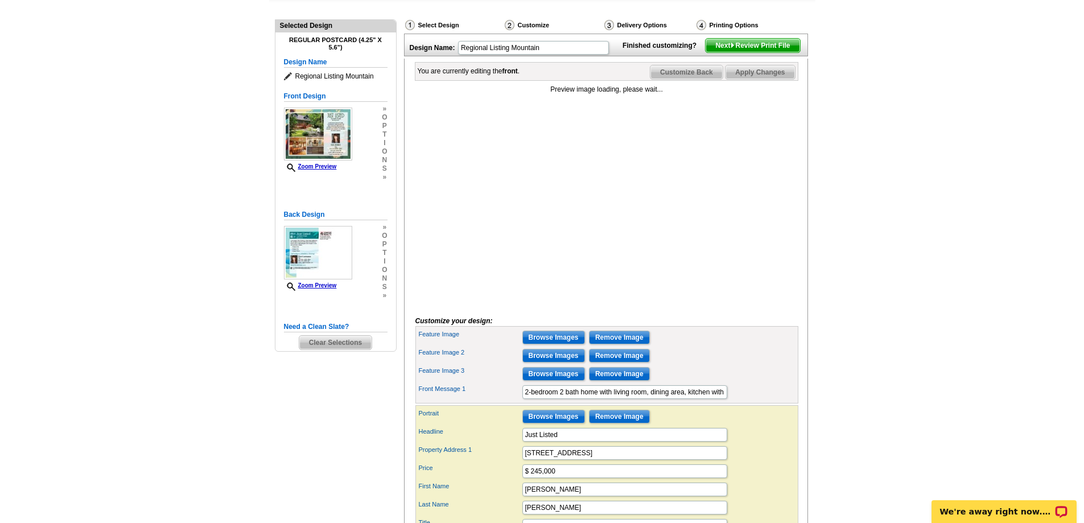
click at [603, 250] on div "Preview image loading, please wait..." at bounding box center [607, 194] width 383 height 221
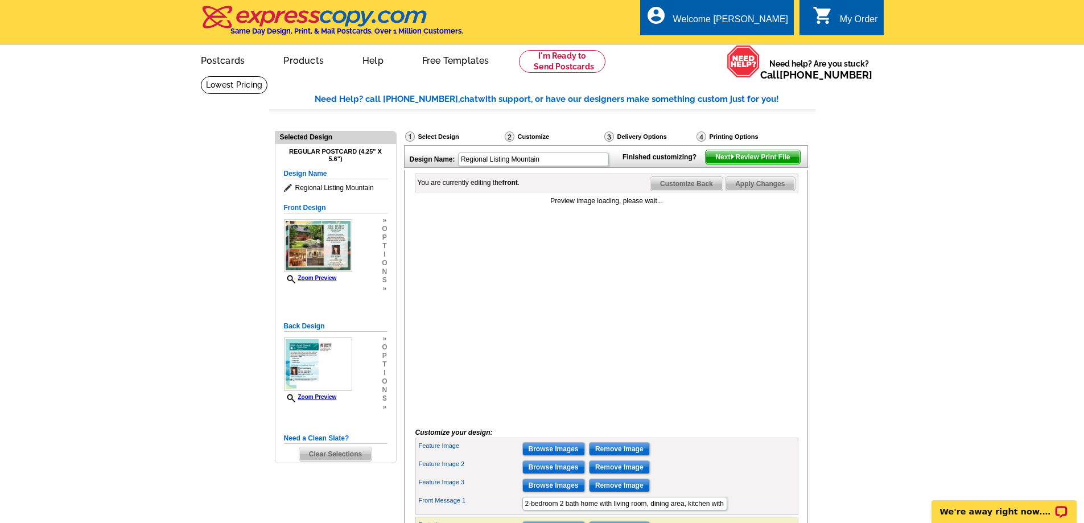
click at [587, 206] on div "Preview image loading, please wait..." at bounding box center [607, 201] width 383 height 10
click at [454, 238] on div "Preview image loading, please wait..." at bounding box center [607, 306] width 383 height 221
click at [462, 188] on div "You are currently editing the front ." at bounding box center [469, 183] width 102 height 10
click at [320, 372] on img at bounding box center [318, 365] width 68 height 54
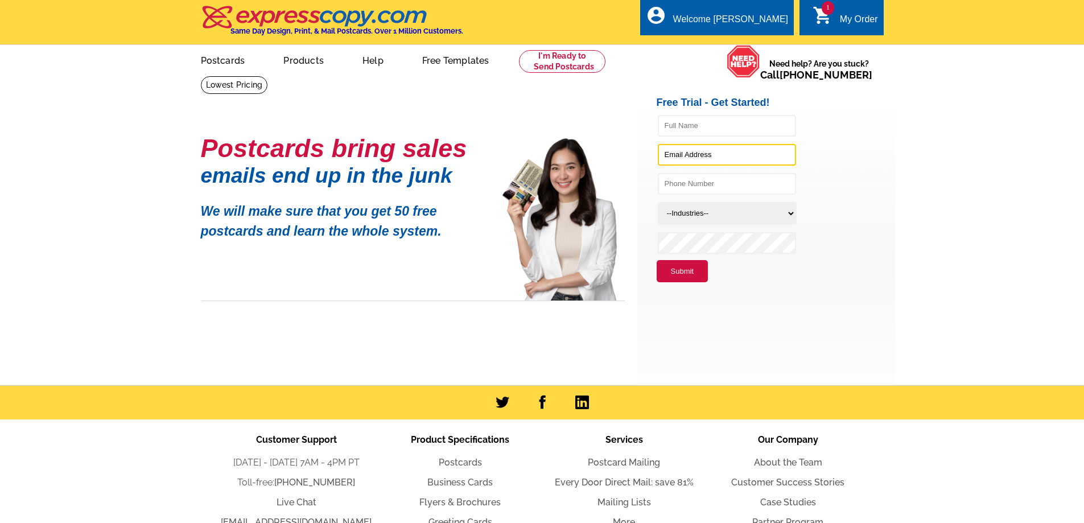
type input "[PERSON_NAME][EMAIL_ADDRESS][DOMAIN_NAME]"
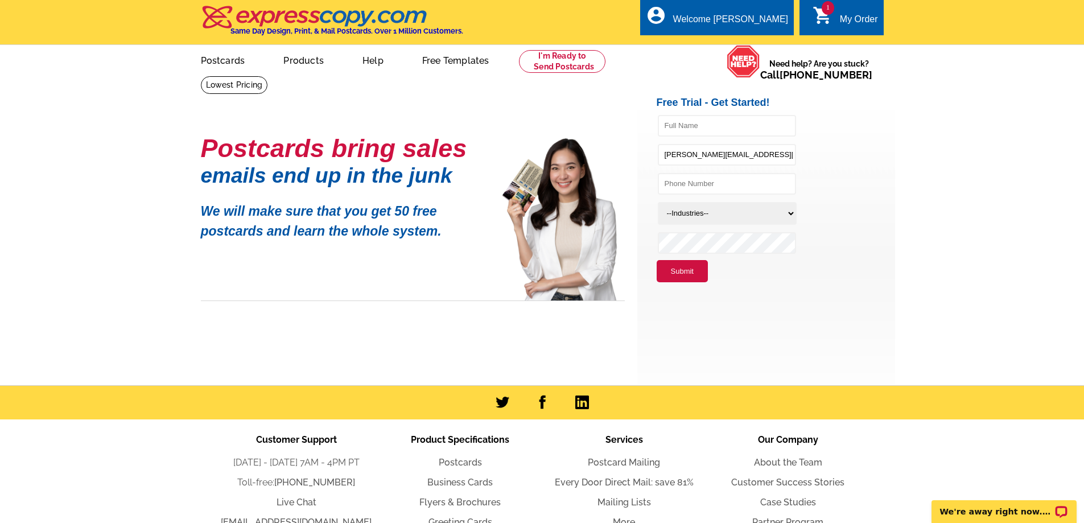
click at [836, 19] on link "1 shopping_cart My Order" at bounding box center [845, 20] width 65 height 14
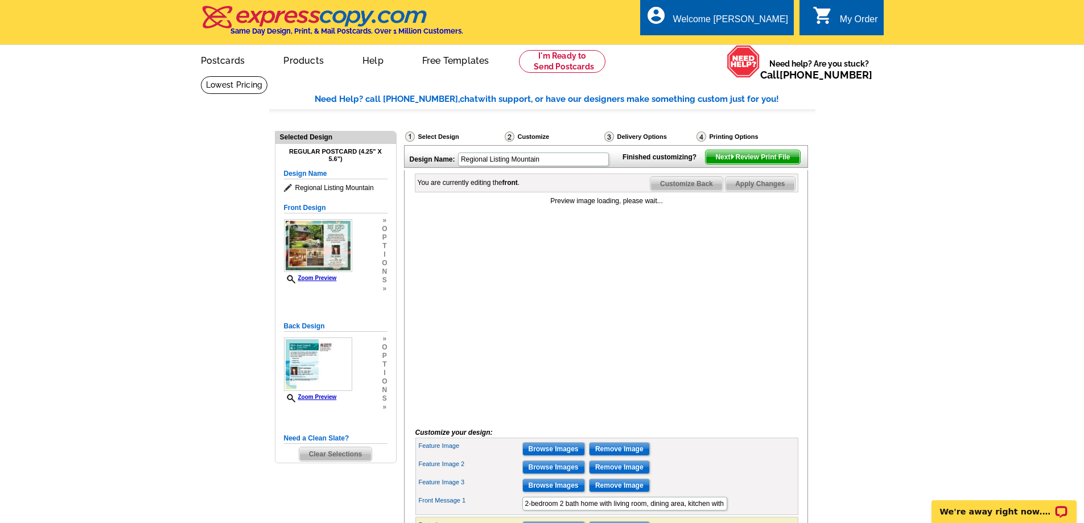
click at [606, 279] on div "Preview image loading, please wait..." at bounding box center [607, 306] width 383 height 221
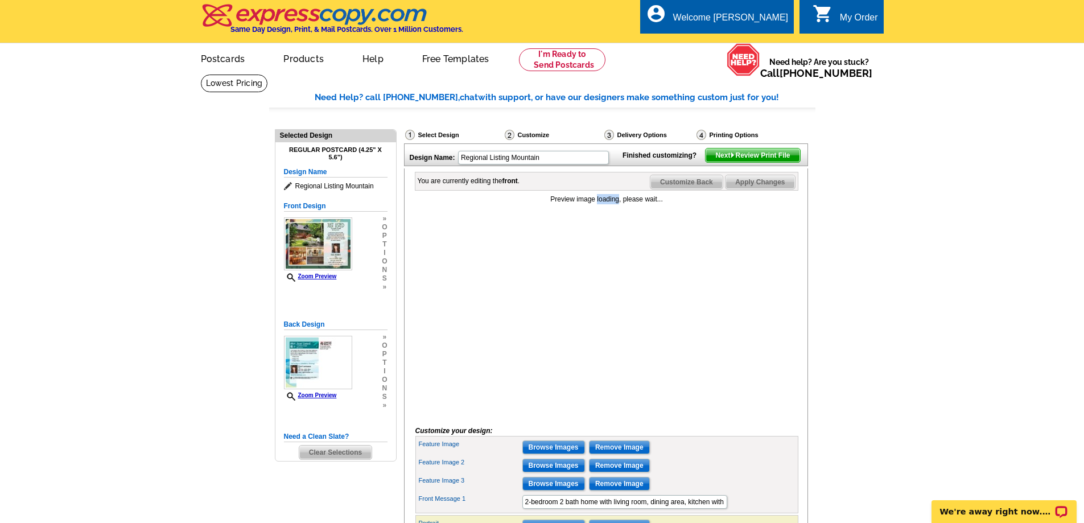
scroll to position [1, 0]
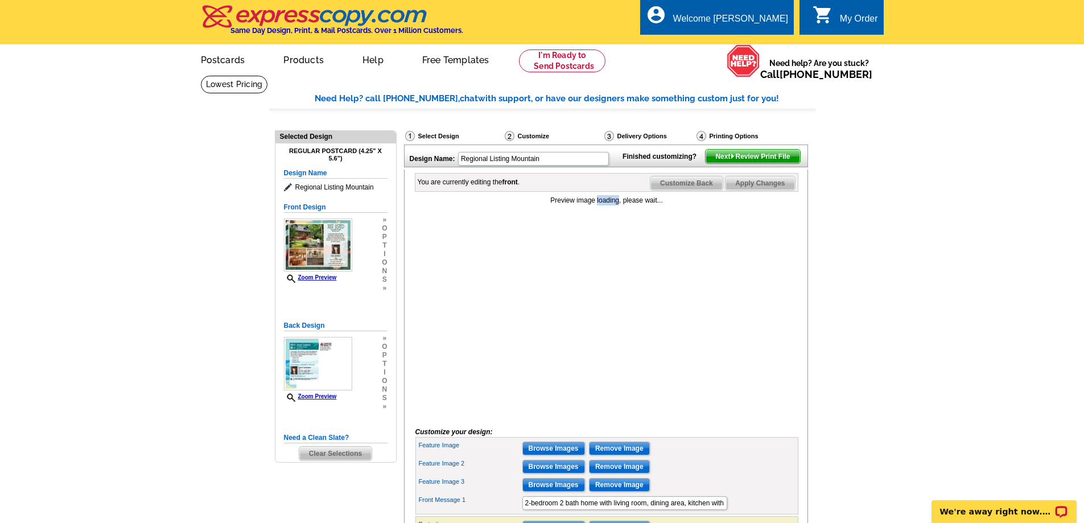
click at [610, 286] on div "Preview image loading, please wait..." at bounding box center [607, 305] width 383 height 221
click at [610, 286] on div "Preview image loading, please wait..." at bounding box center [607, 306] width 383 height 221
click at [482, 188] on div "You are currently editing the front ." at bounding box center [469, 183] width 102 height 10
click at [616, 227] on div "Preview image loading, please wait..." at bounding box center [607, 306] width 383 height 221
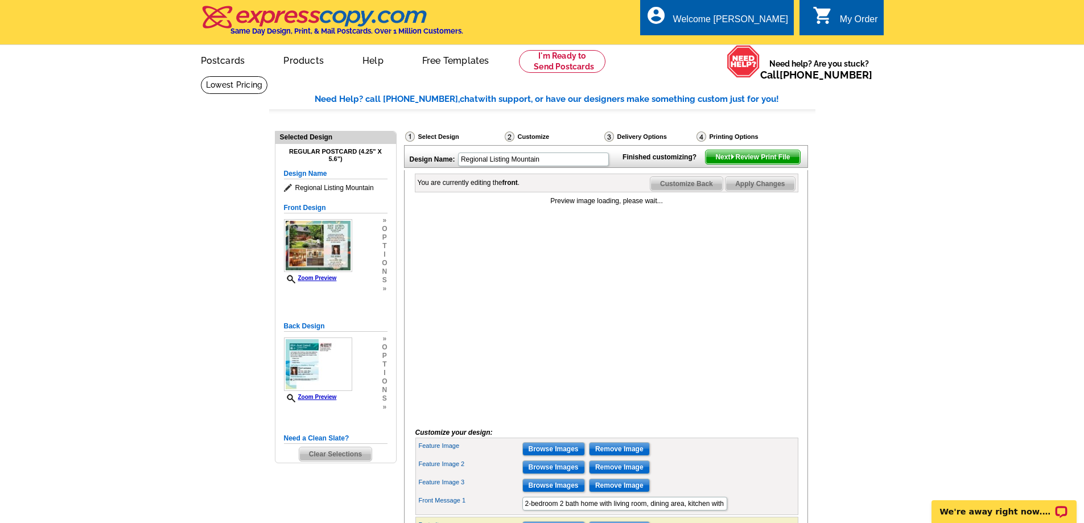
click at [593, 257] on div "Preview image loading, please wait..." at bounding box center [607, 306] width 383 height 221
click at [610, 244] on div "Preview image loading, please wait..." at bounding box center [607, 306] width 383 height 221
click at [663, 262] on div "Preview image loading, please wait..." at bounding box center [607, 306] width 383 height 221
click at [671, 270] on div "Preview image loading, please wait..." at bounding box center [607, 306] width 383 height 221
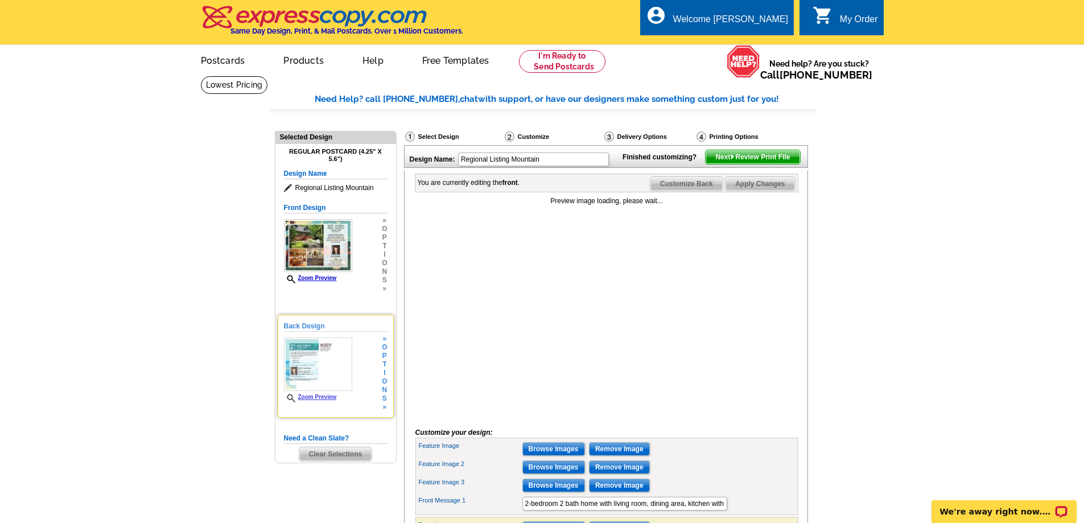
click at [323, 371] on img at bounding box center [318, 365] width 68 height 54
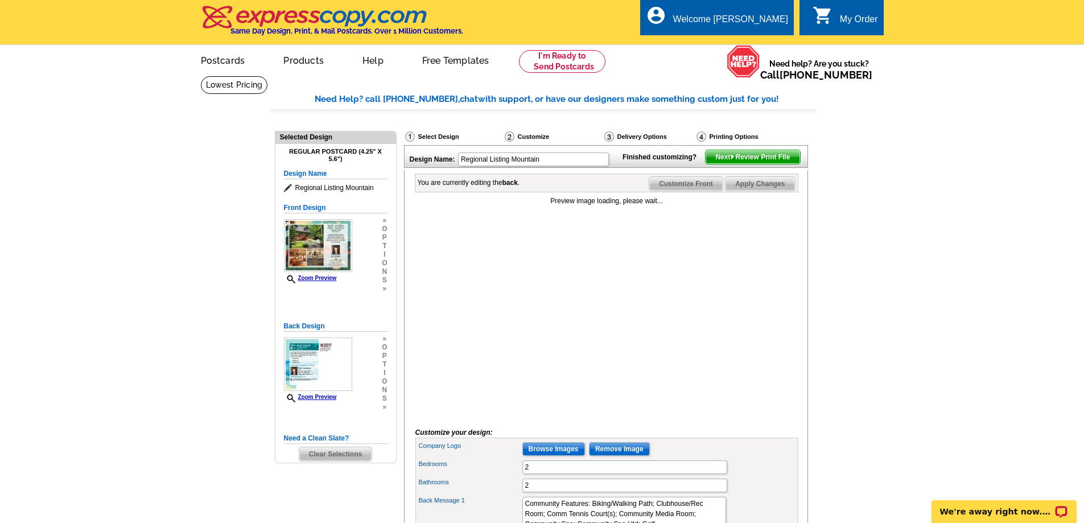
click at [529, 137] on div "Customize" at bounding box center [554, 138] width 100 height 14
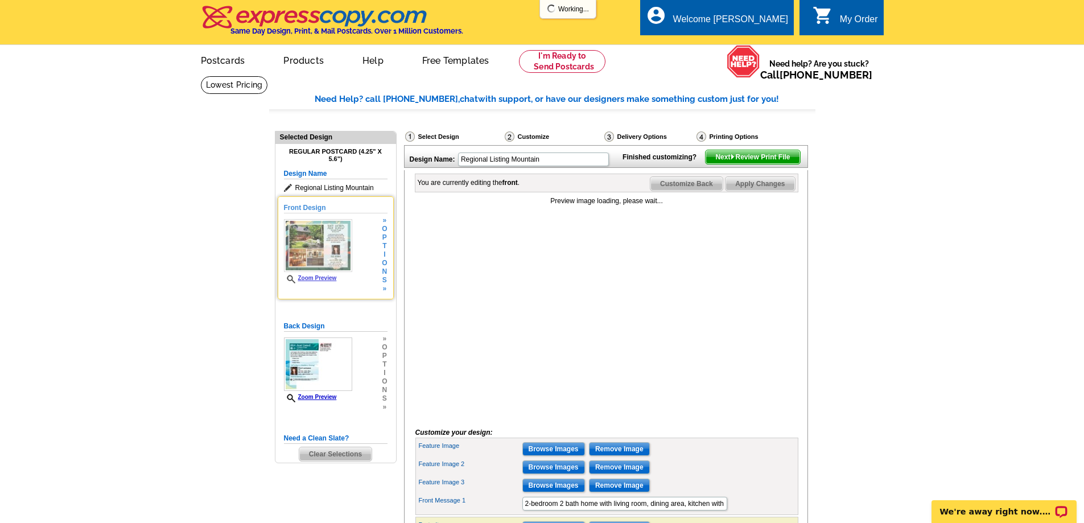
click at [330, 278] on link "Zoom Preview" at bounding box center [310, 278] width 53 height 6
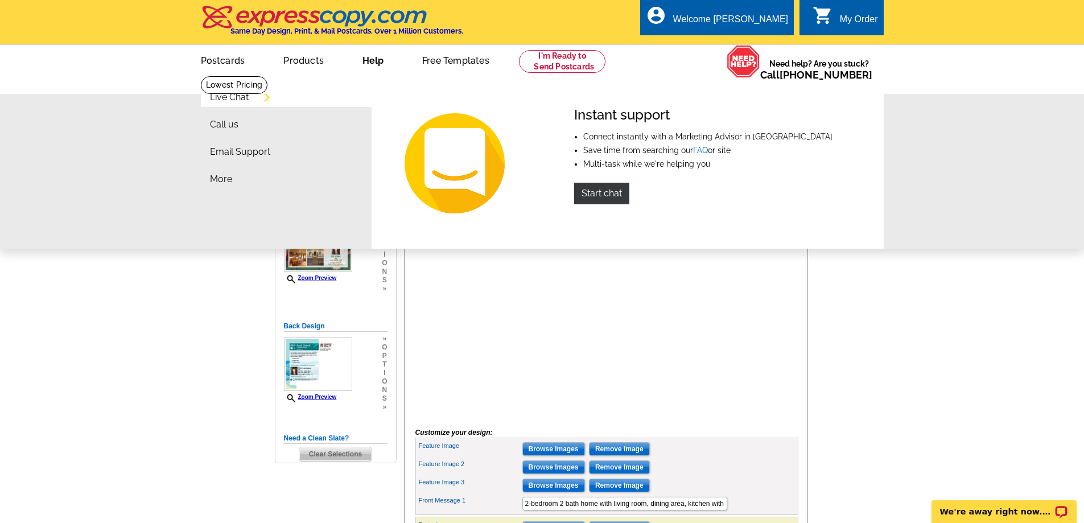
click at [364, 60] on link "Help" at bounding box center [372, 59] width 57 height 27
